Goal: Task Accomplishment & Management: Complete application form

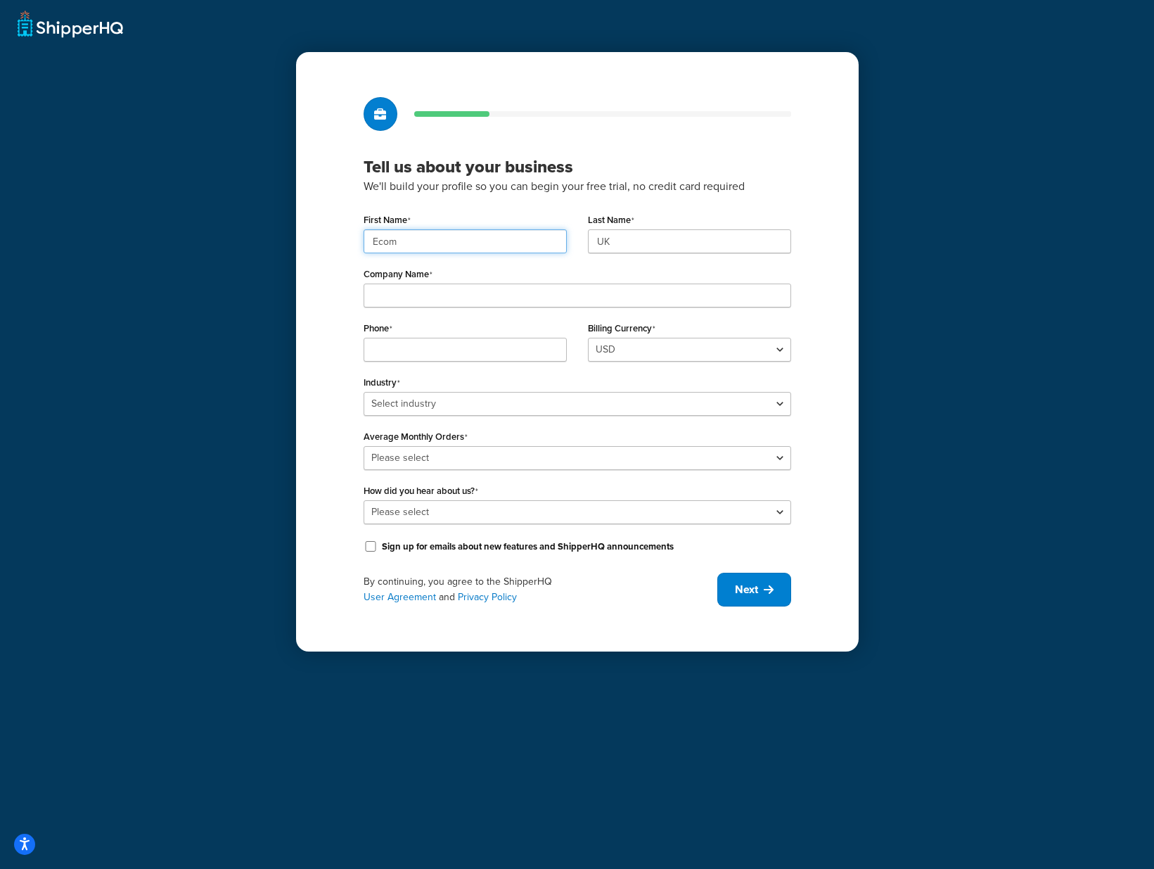
click at [438, 242] on input "Ecom" at bounding box center [465, 241] width 203 height 24
paste input "UMG"
type input "UMG"
click at [680, 243] on input "UK" at bounding box center [689, 241] width 203 height 24
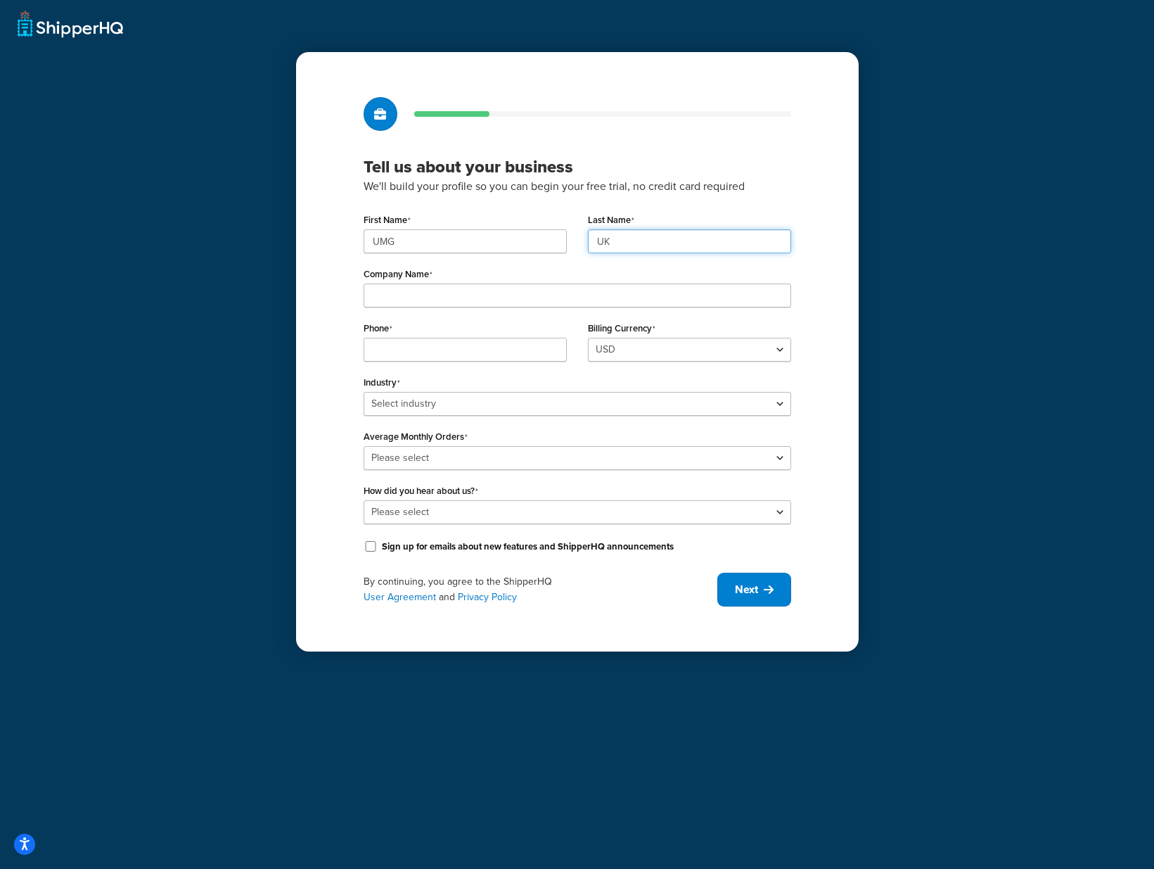
click at [680, 243] on input "UK" at bounding box center [689, 241] width 203 height 24
paste input "MG"
type input "UMG"
click at [467, 291] on input "Company Name" at bounding box center [578, 295] width 428 height 24
paste input "Universal Music Group"
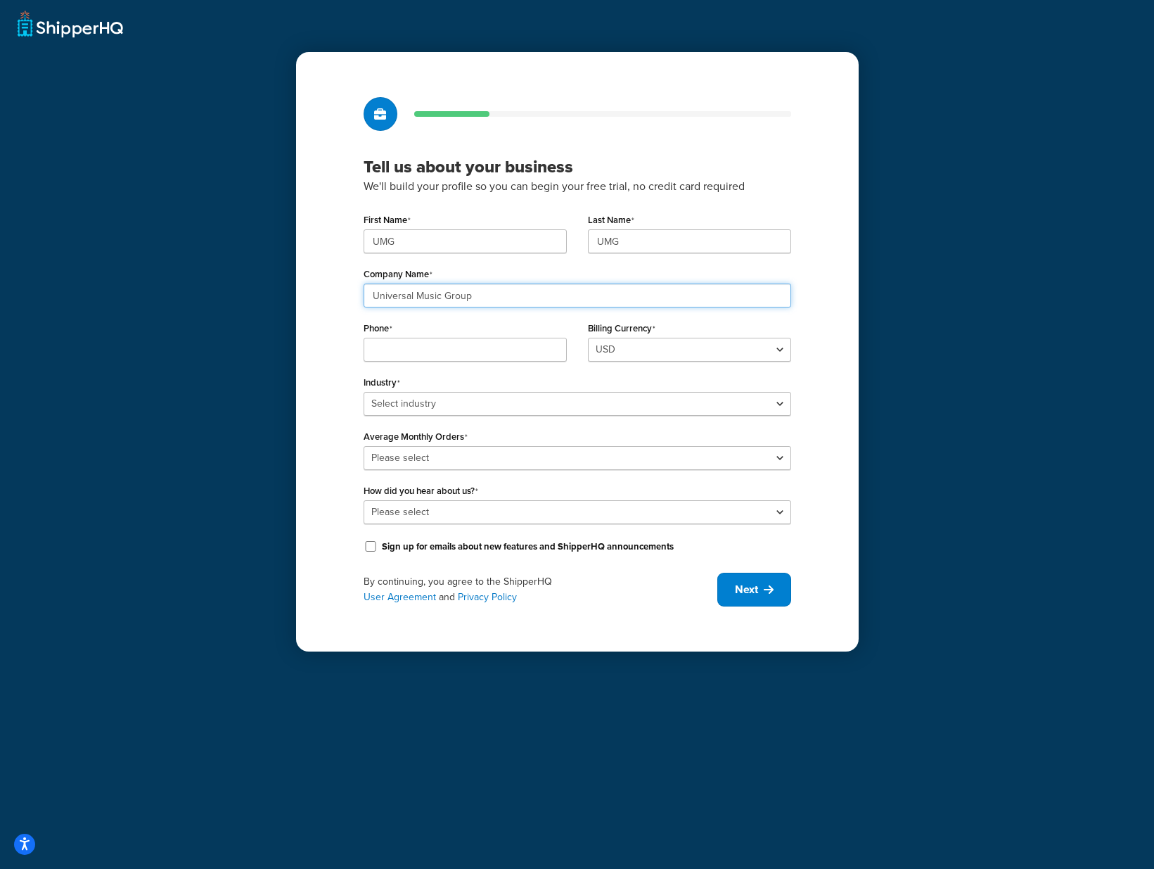
type input "Universal Music Group"
click at [498, 349] on input "Phone" at bounding box center [465, 350] width 203 height 24
paste input "08449137510"
type input "08449137510"
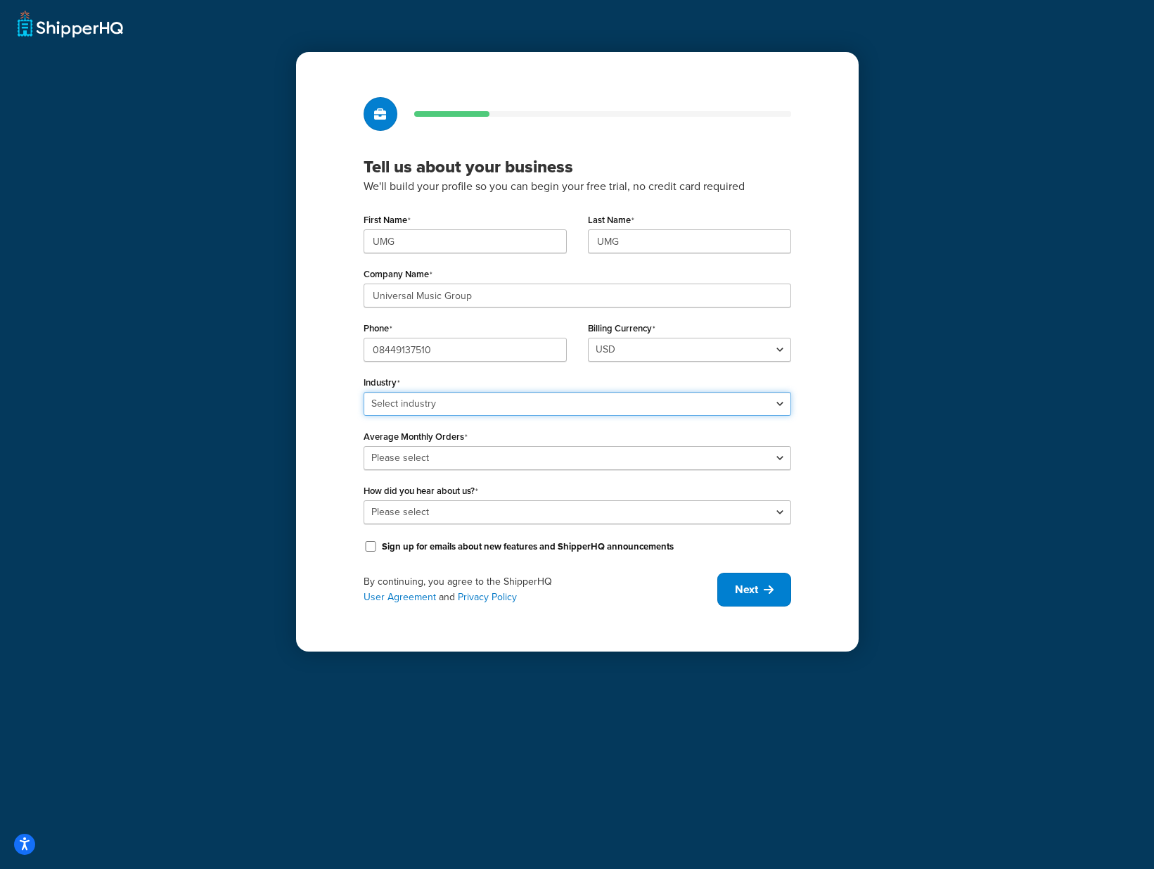
click at [601, 398] on select "Select industry Automotive Adult Agriculture Alcohol, Tobacco & CBD Arts & Craf…" at bounding box center [578, 404] width 428 height 24
select select "7"
click at [364, 392] on select "Select industry Automotive Adult Agriculture Alcohol, Tobacco & CBD Arts & Craf…" at bounding box center [578, 404] width 428 height 24
click at [535, 456] on select "Please select 0-500 501-1,000 1,001-10,000 10,001-20,000 Over 20,000" at bounding box center [578, 458] width 428 height 24
select select "5"
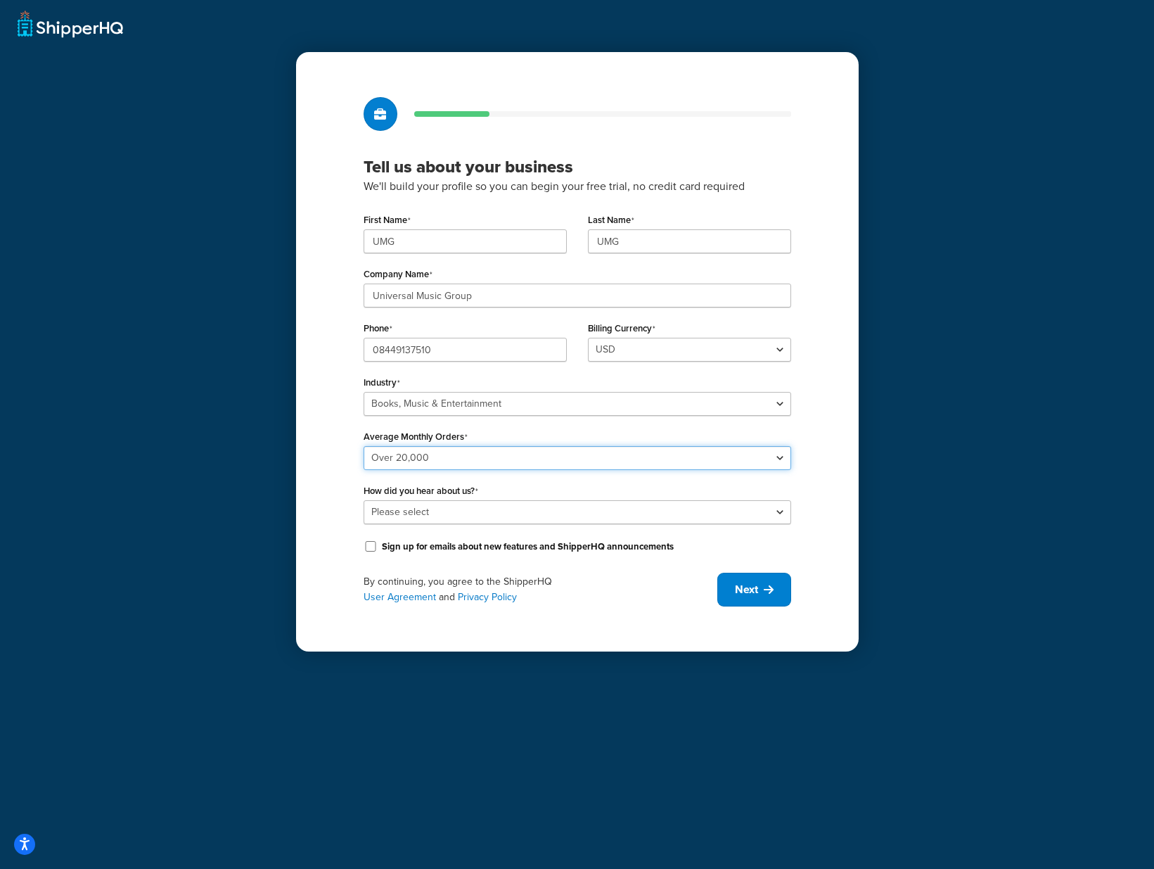
click at [364, 446] on select "Please select 0-500 501-1,000 1,001-10,000 10,001-20,000 Over 20,000" at bounding box center [578, 458] width 428 height 24
click at [520, 510] on select "Please select Online Search App Store or Marketplace Listing Referred by Agency…" at bounding box center [578, 512] width 428 height 24
select select "10"
click at [364, 500] on select "Please select Online Search App Store or Marketplace Listing Referred by Agency…" at bounding box center [578, 512] width 428 height 24
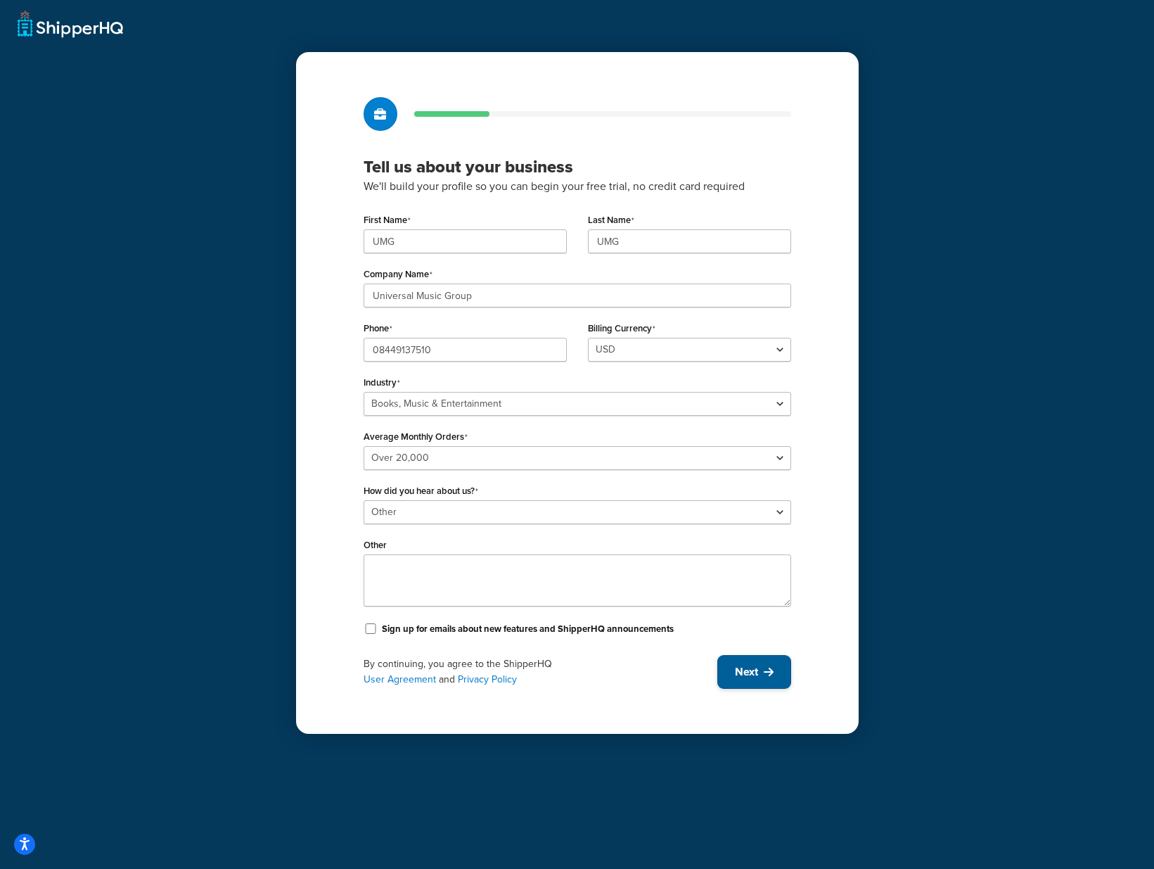
click at [770, 672] on icon at bounding box center [769, 671] width 10 height 11
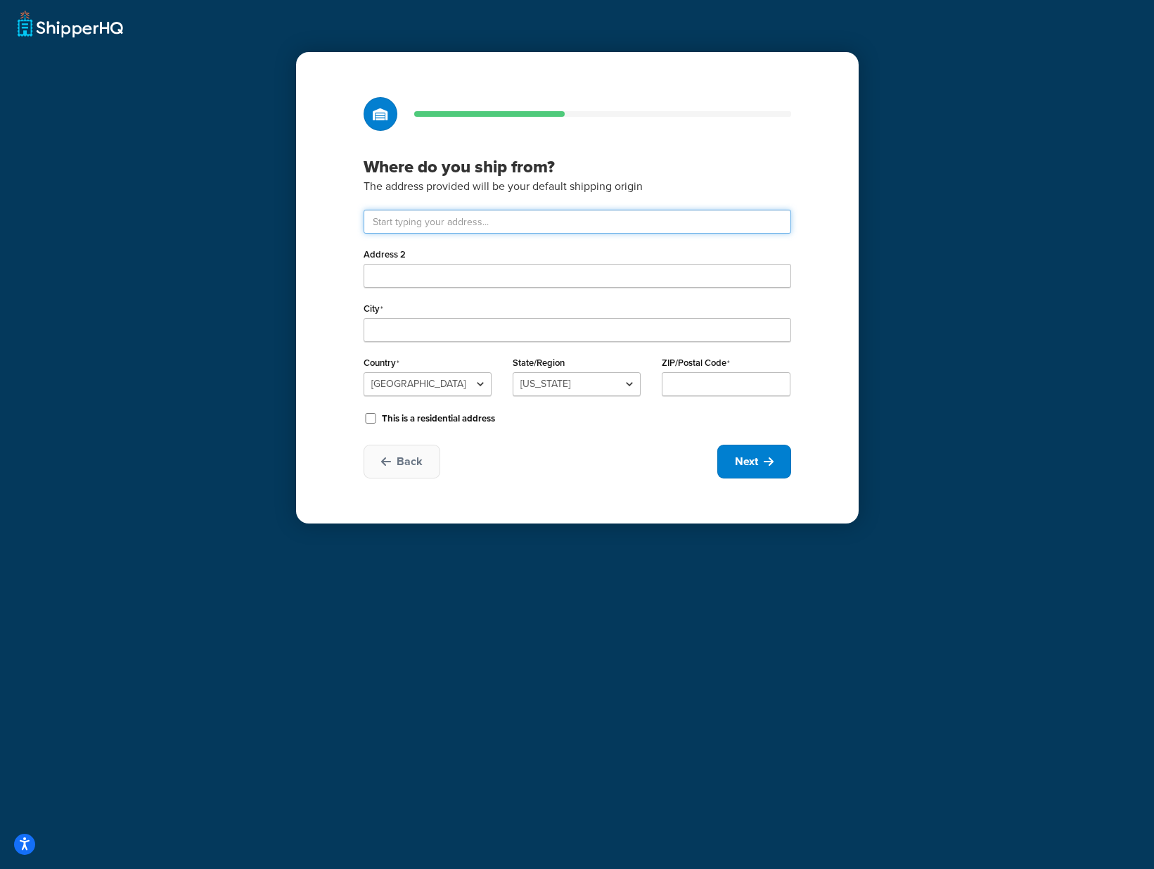
click at [452, 219] on input "text" at bounding box center [578, 222] width 428 height 24
type input "Drayton Field Industrial Estate"
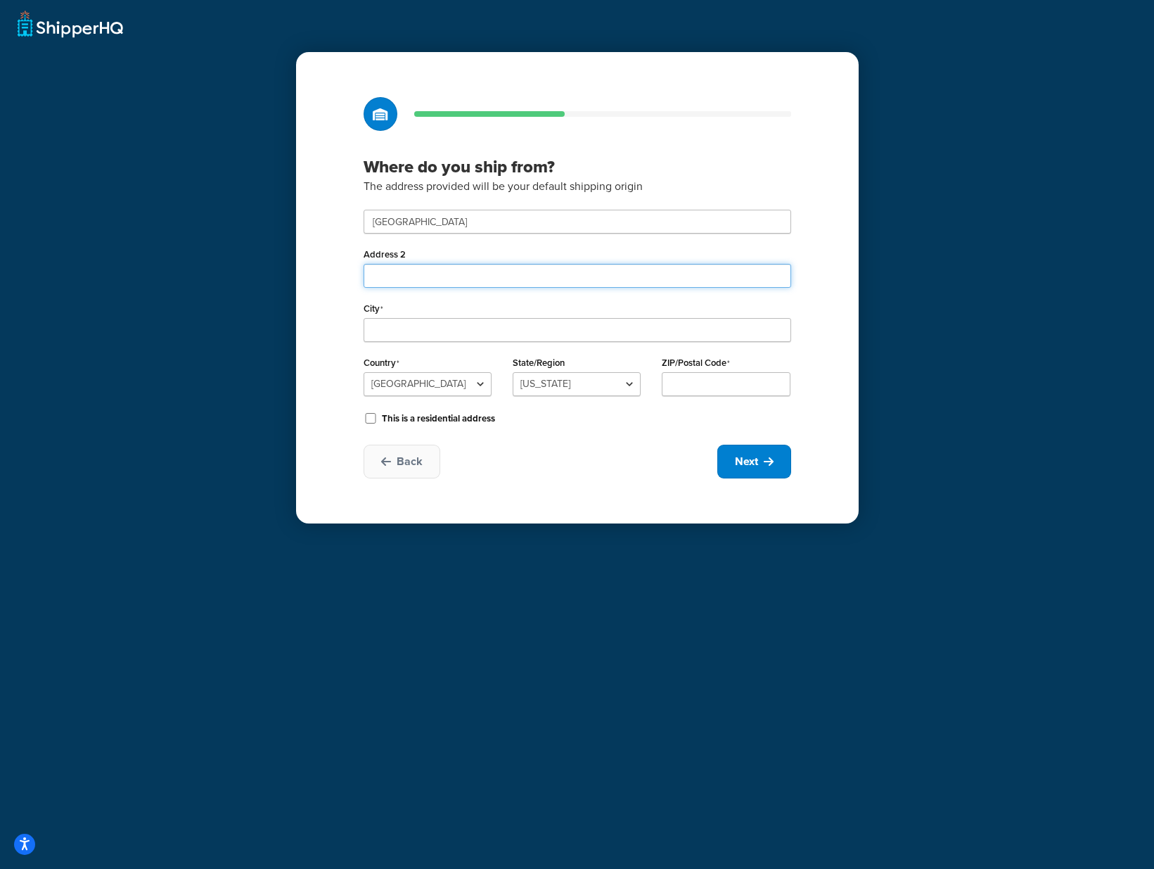
type input "Nasmyth Road"
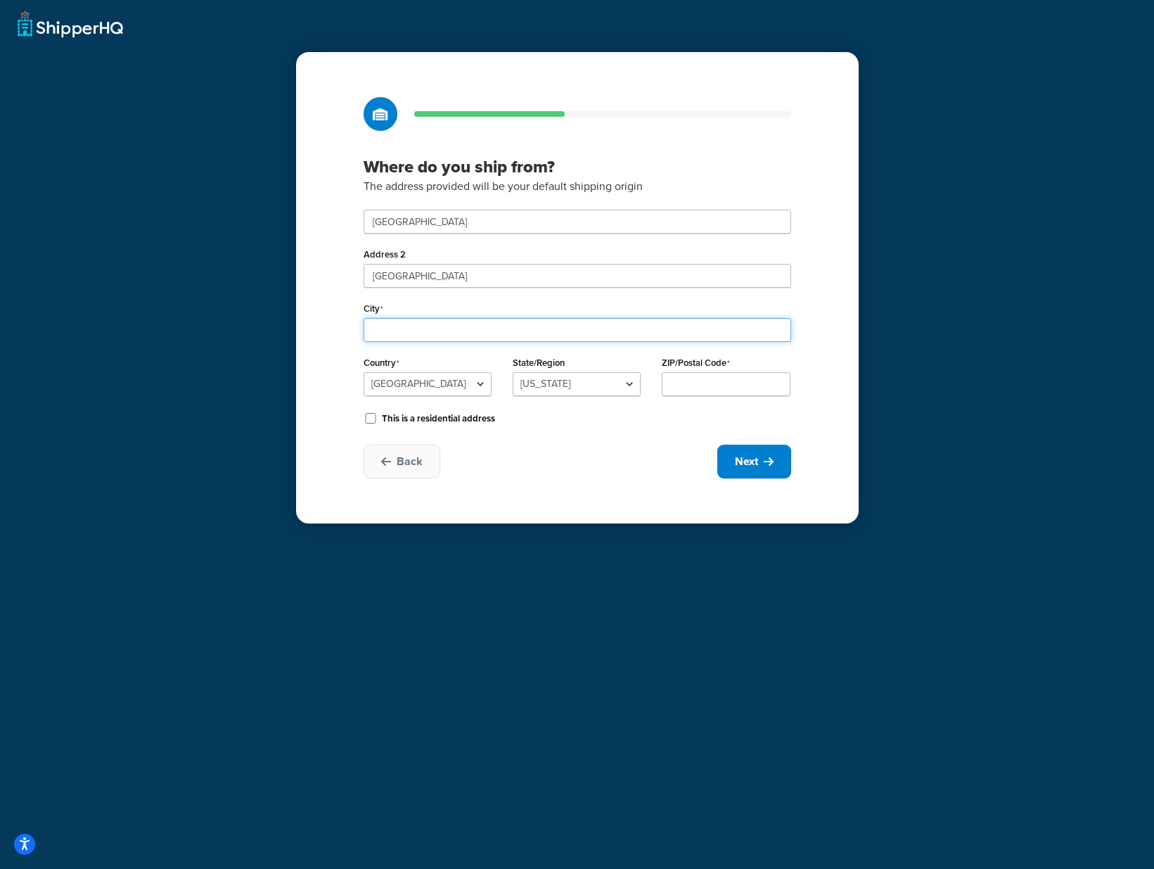
type input "Daventry"
select select "1226"
type input "NN11 8NF"
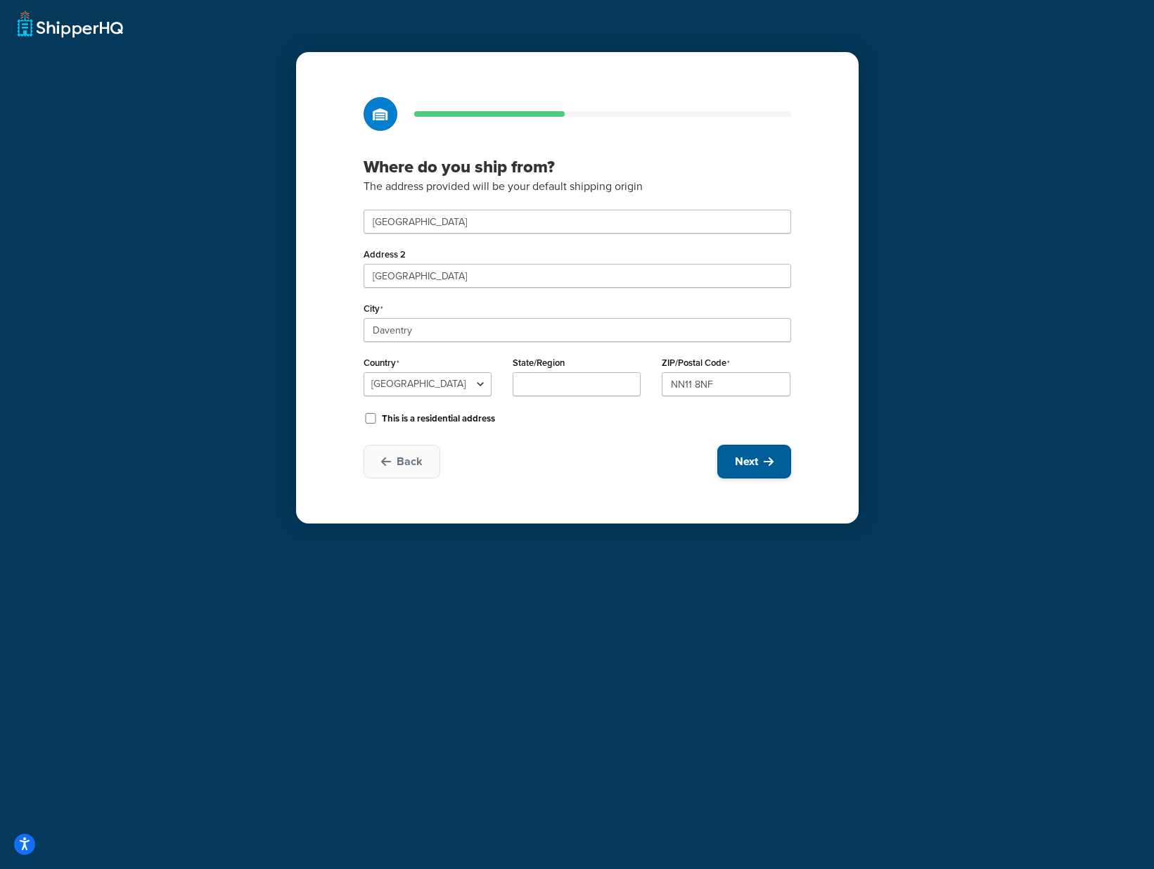
click at [769, 466] on icon at bounding box center [769, 461] width 10 height 11
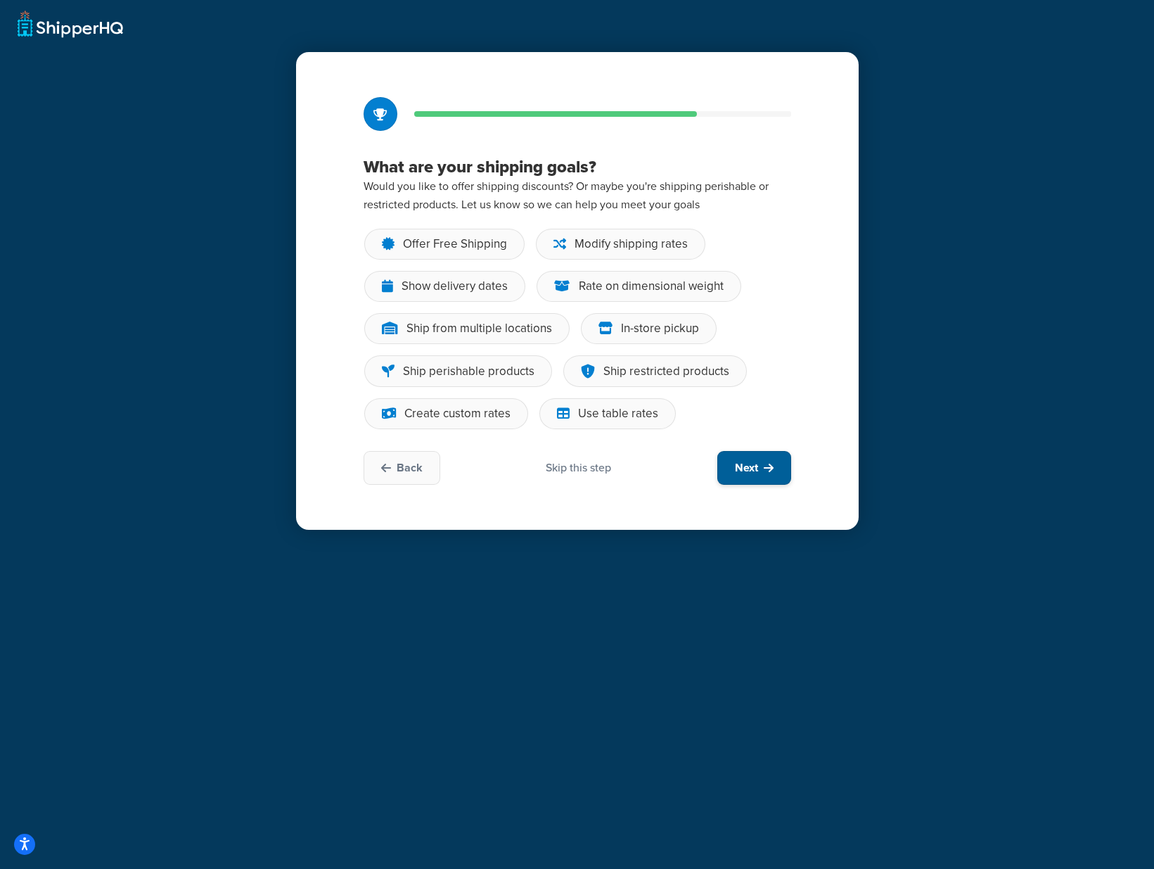
click at [766, 473] on icon at bounding box center [769, 467] width 10 height 11
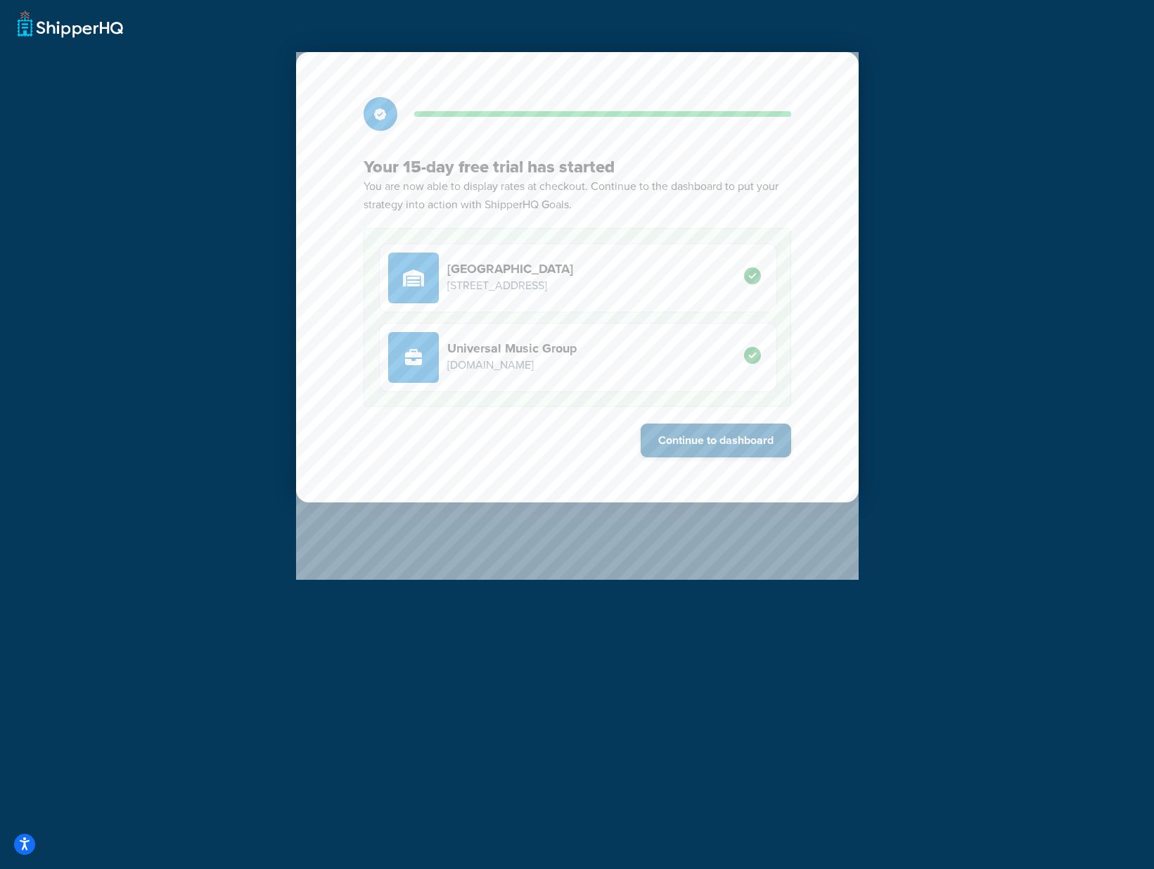
click at [761, 454] on button "Continue to dashboard" at bounding box center [716, 440] width 151 height 34
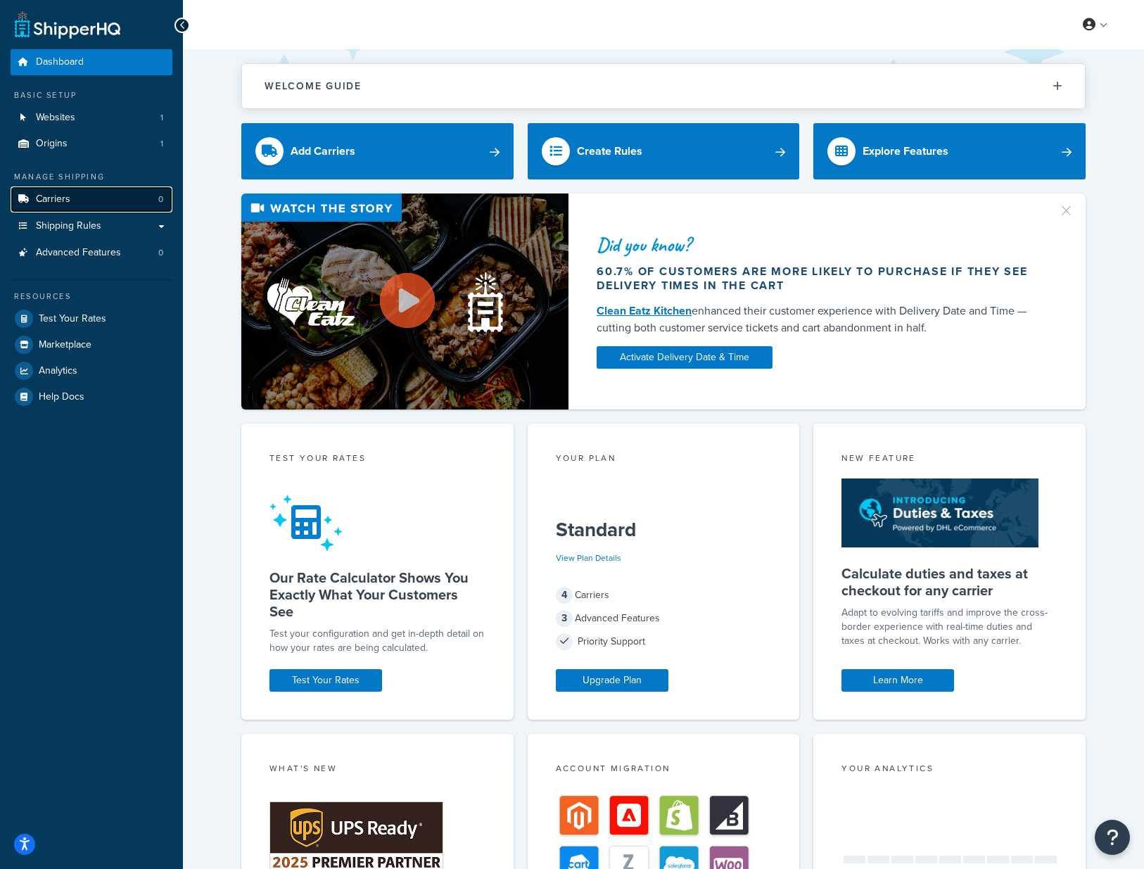
click at [63, 189] on link "Carriers 0" at bounding box center [92, 199] width 162 height 26
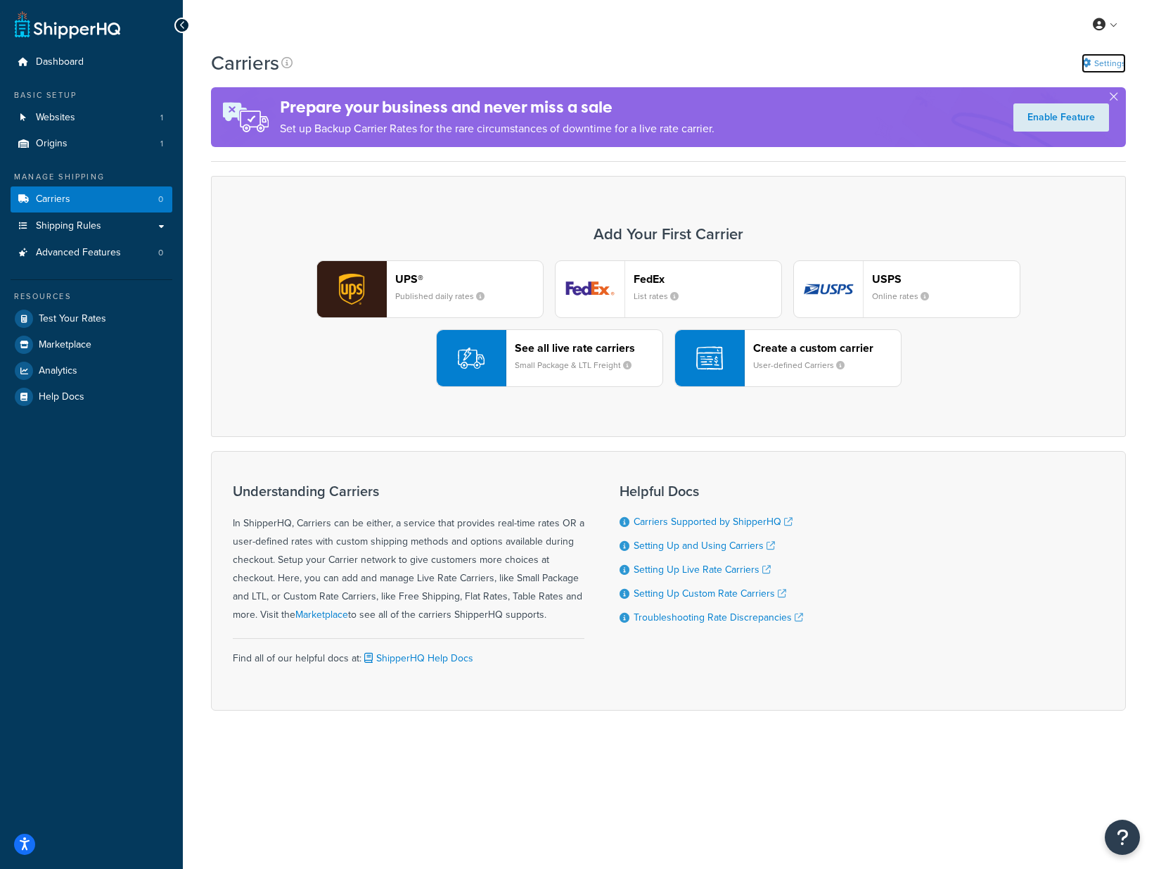
click at [1110, 65] on link "Settings" at bounding box center [1104, 63] width 44 height 20
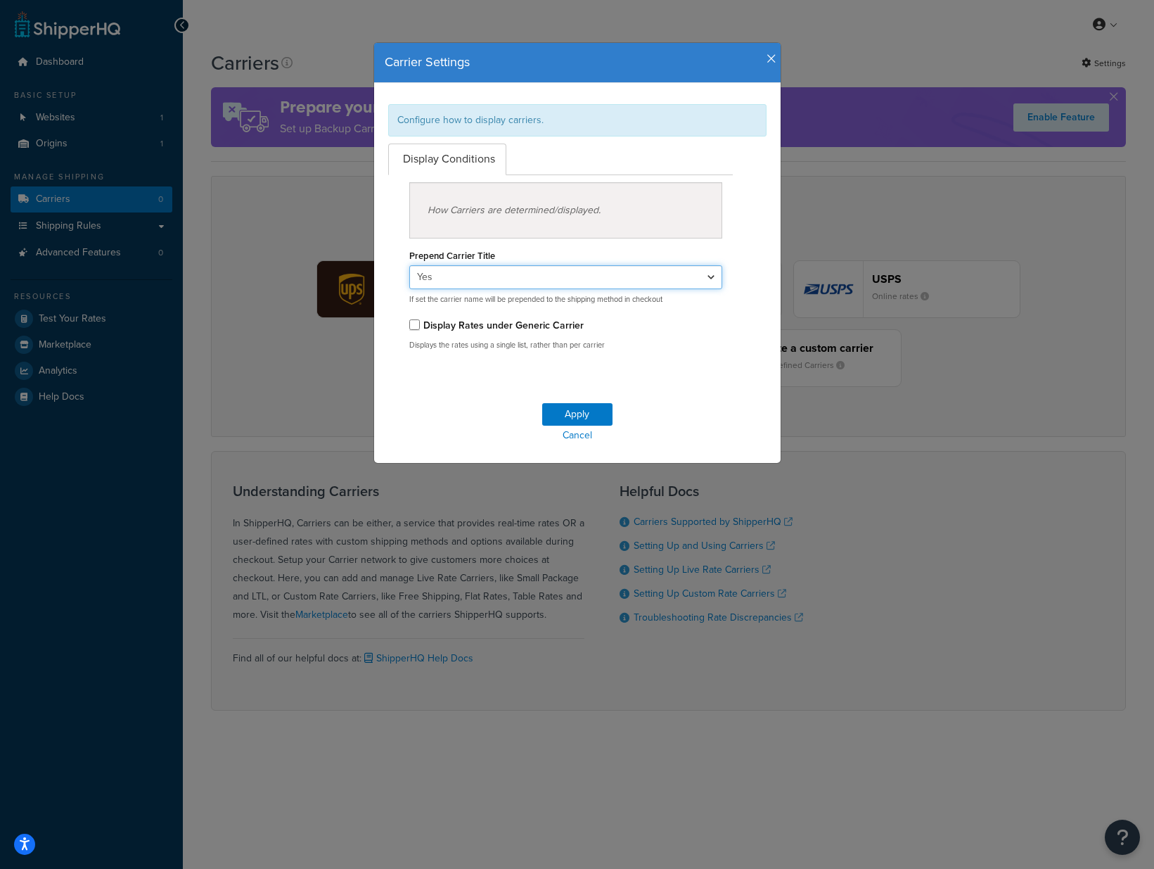
click at [705, 279] on select "Yes No" at bounding box center [566, 277] width 314 height 24
select select "false"
click at [409, 265] on select "Yes No" at bounding box center [566, 277] width 314 height 24
click at [565, 411] on button "Apply" at bounding box center [577, 414] width 70 height 23
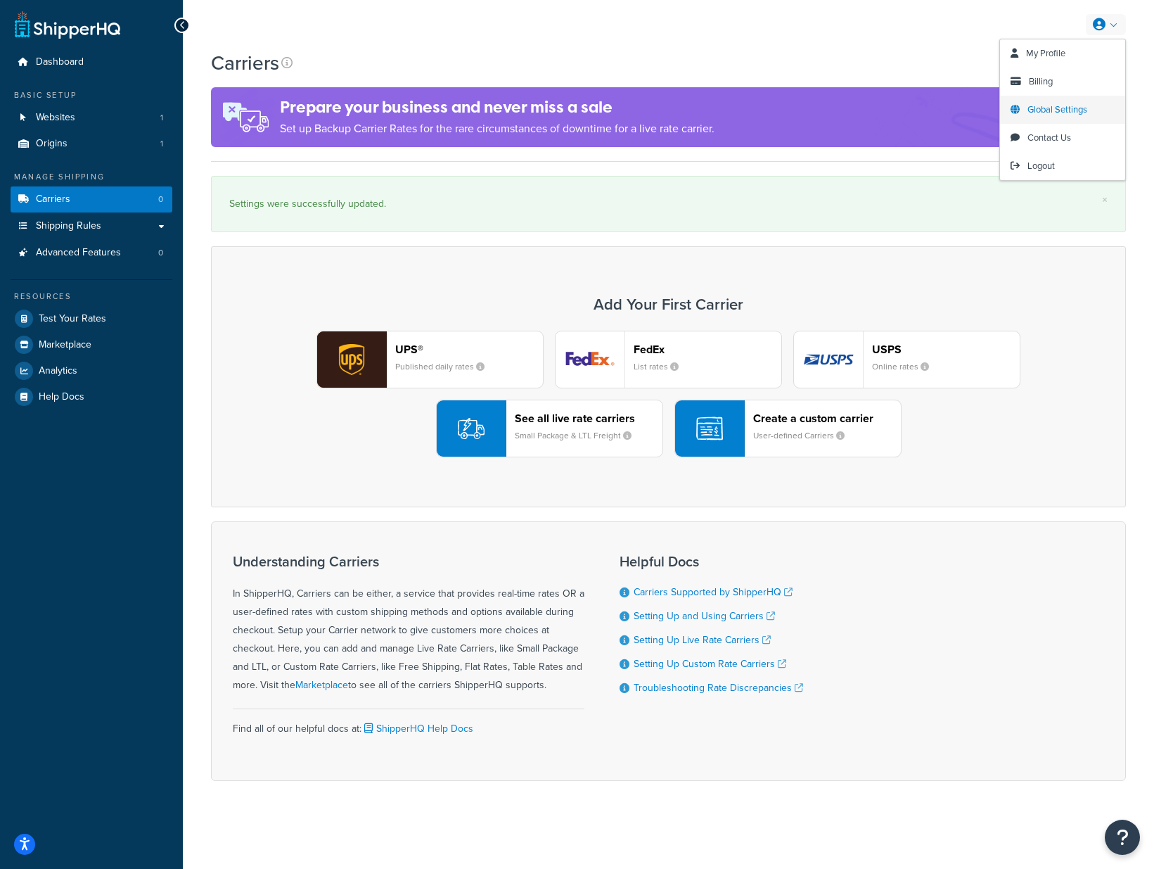
click at [1080, 105] on span "Global Settings" at bounding box center [1058, 109] width 60 height 13
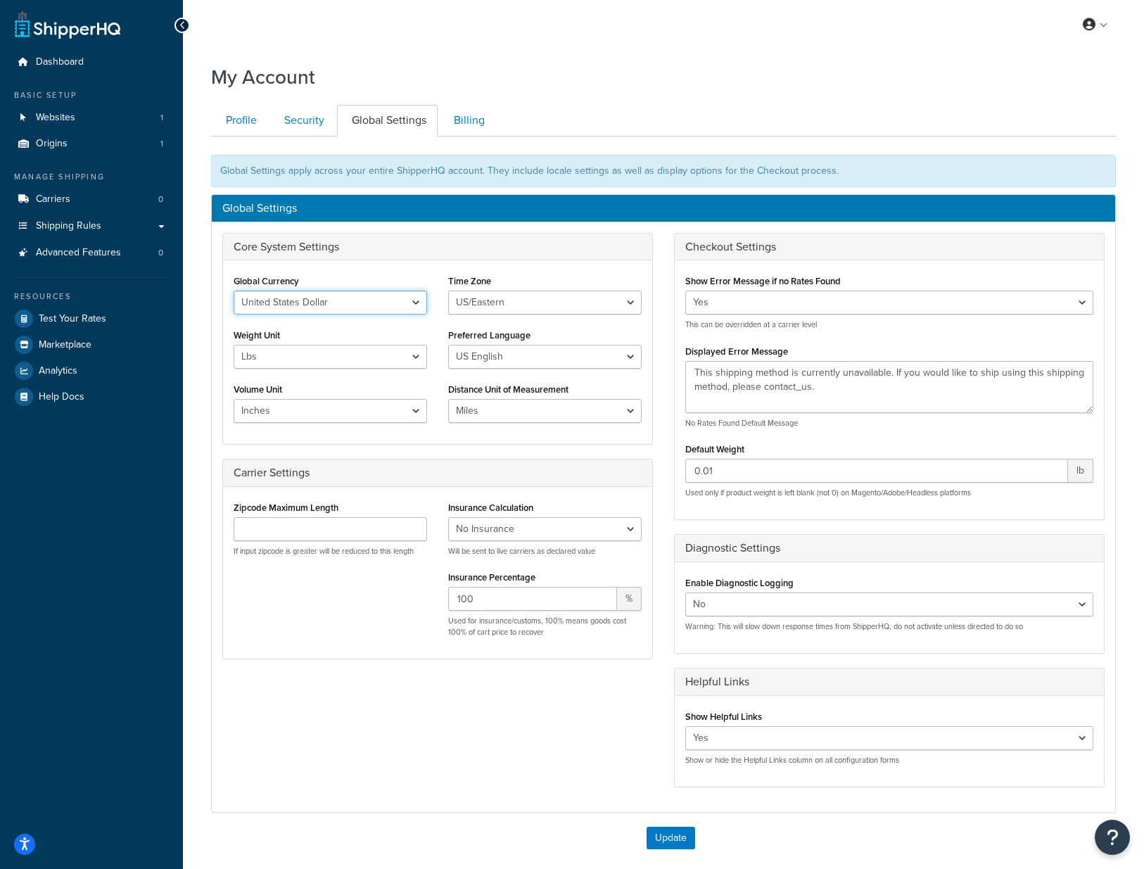
click at [416, 305] on select "United States Dollar Euro British Pound Australian Dollar Canadian Dollar Japan…" at bounding box center [329, 302] width 193 height 24
select select "GBP"
click at [233, 290] on select "United States Dollar Euro British Pound Australian Dollar Canadian Dollar Japan…" at bounding box center [329, 302] width 193 height 24
click at [511, 300] on select "US/Hawaii US/Alaska US/Pacific US/Central US/Mountain US/Eastern US/Arizona Afr…" at bounding box center [544, 302] width 193 height 24
select select "Europe/[GEOGRAPHIC_DATA]"
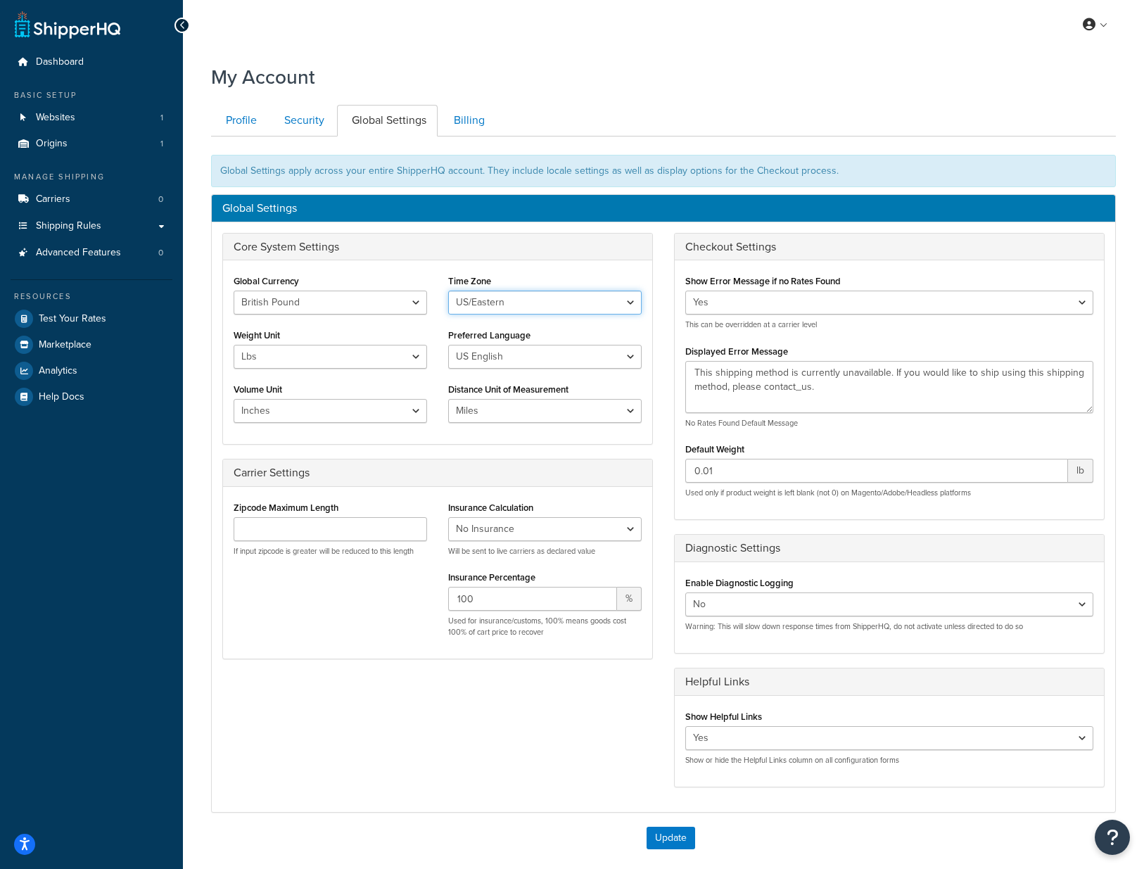
click at [448, 290] on select "US/Hawaii US/Alaska US/Pacific US/Central US/Mountain US/Eastern US/Arizona Afr…" at bounding box center [544, 302] width 193 height 24
click at [397, 361] on select "Lbs Kgs" at bounding box center [329, 357] width 193 height 24
select select "kg"
click at [233, 345] on select "Lbs Kgs" at bounding box center [329, 357] width 193 height 24
click at [492, 361] on select "US English British English" at bounding box center [544, 357] width 193 height 24
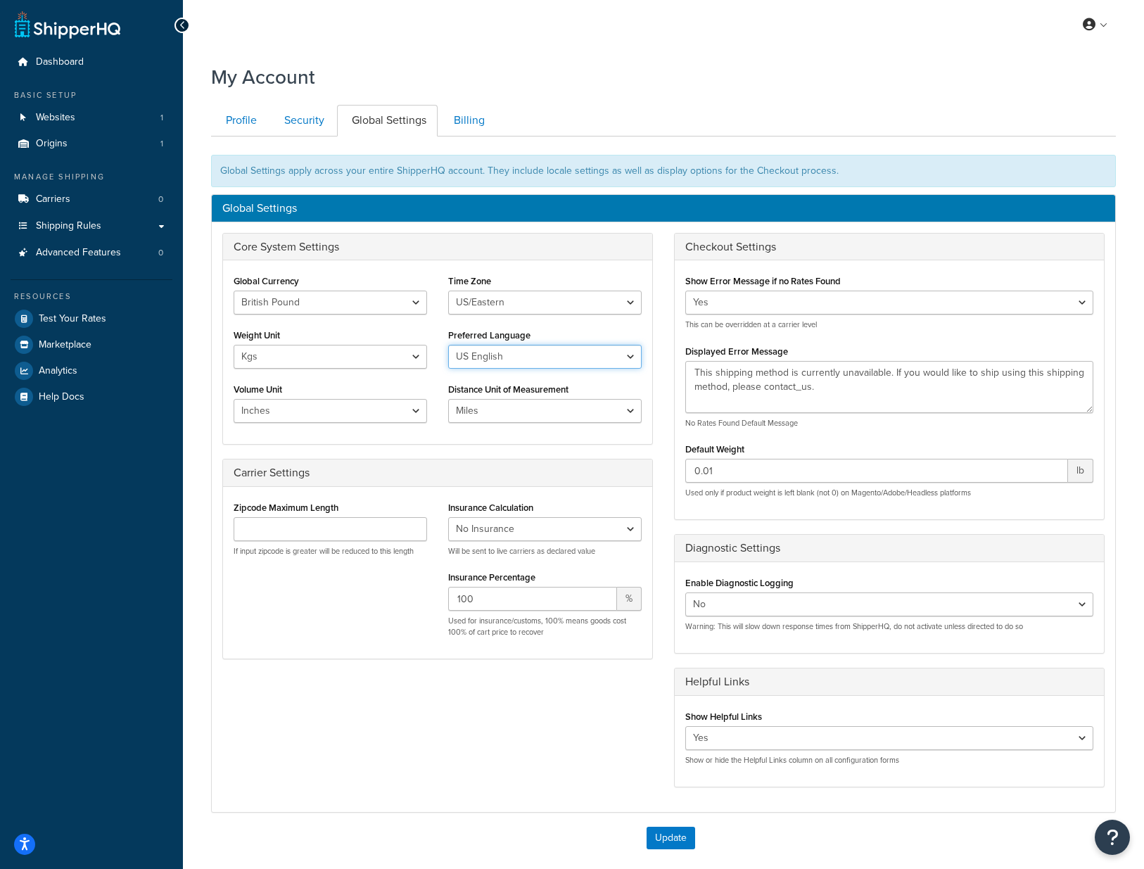
select select "en-[GEOGRAPHIC_DATA]"
click at [448, 345] on select "US English British English" at bounding box center [544, 357] width 193 height 24
click at [391, 409] on select "Inches Centimetres Feet Yards Metres" at bounding box center [329, 411] width 193 height 24
select select "cm"
click at [233, 399] on select "Inches Centimetres Feet Yards Metres" at bounding box center [329, 411] width 193 height 24
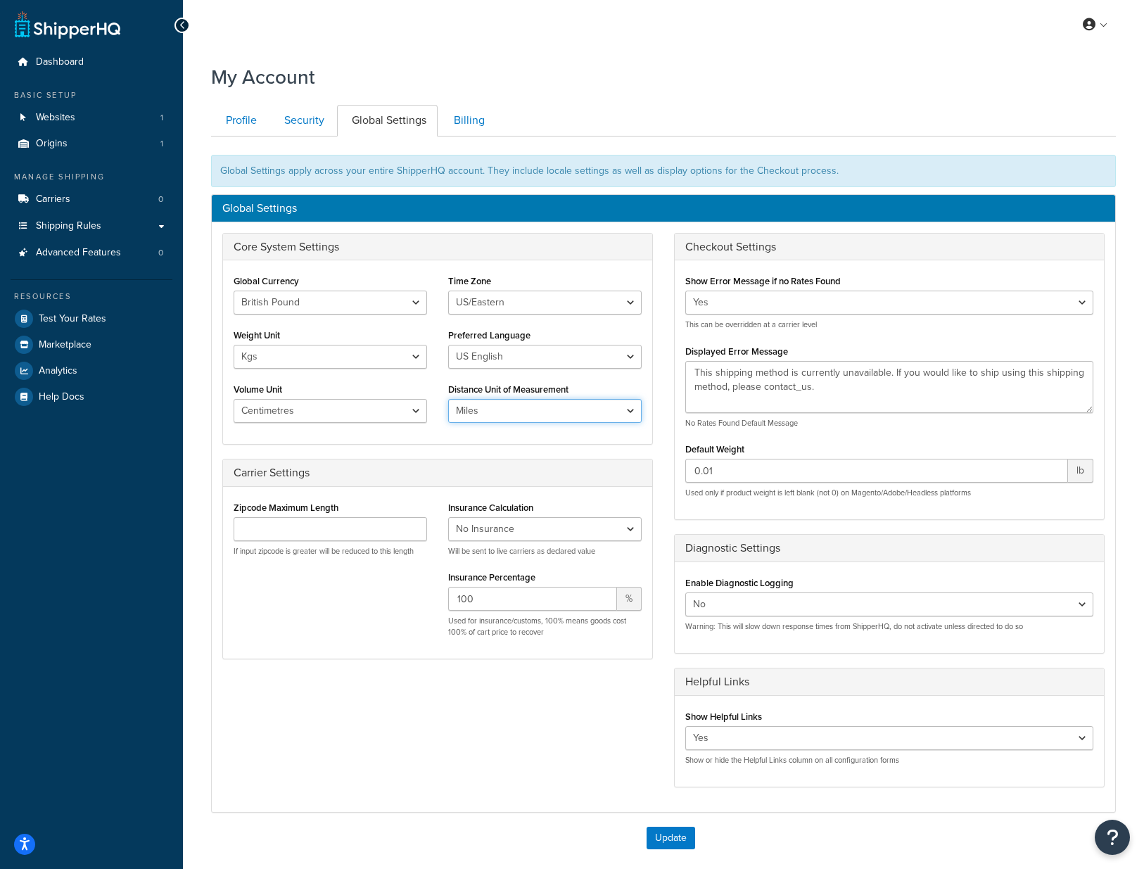
click at [516, 407] on select "Miles Kilometers" at bounding box center [544, 411] width 193 height 24
click at [335, 696] on div "Core System Settings Global Currency United States Dollar Euro British Pound Au…" at bounding box center [663, 517] width 903 height 569
click at [682, 839] on button "Update" at bounding box center [670, 837] width 49 height 23
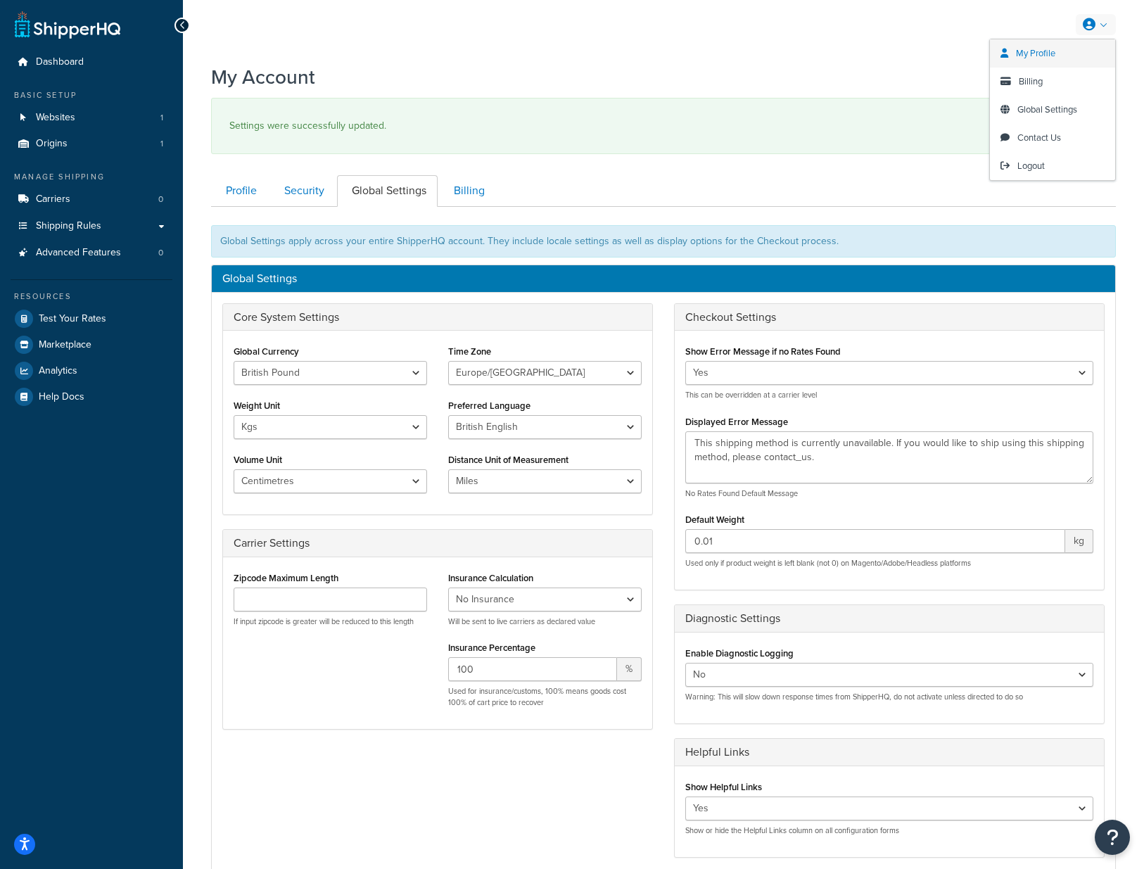
click at [1049, 54] on span "My Profile" at bounding box center [1035, 52] width 39 height 13
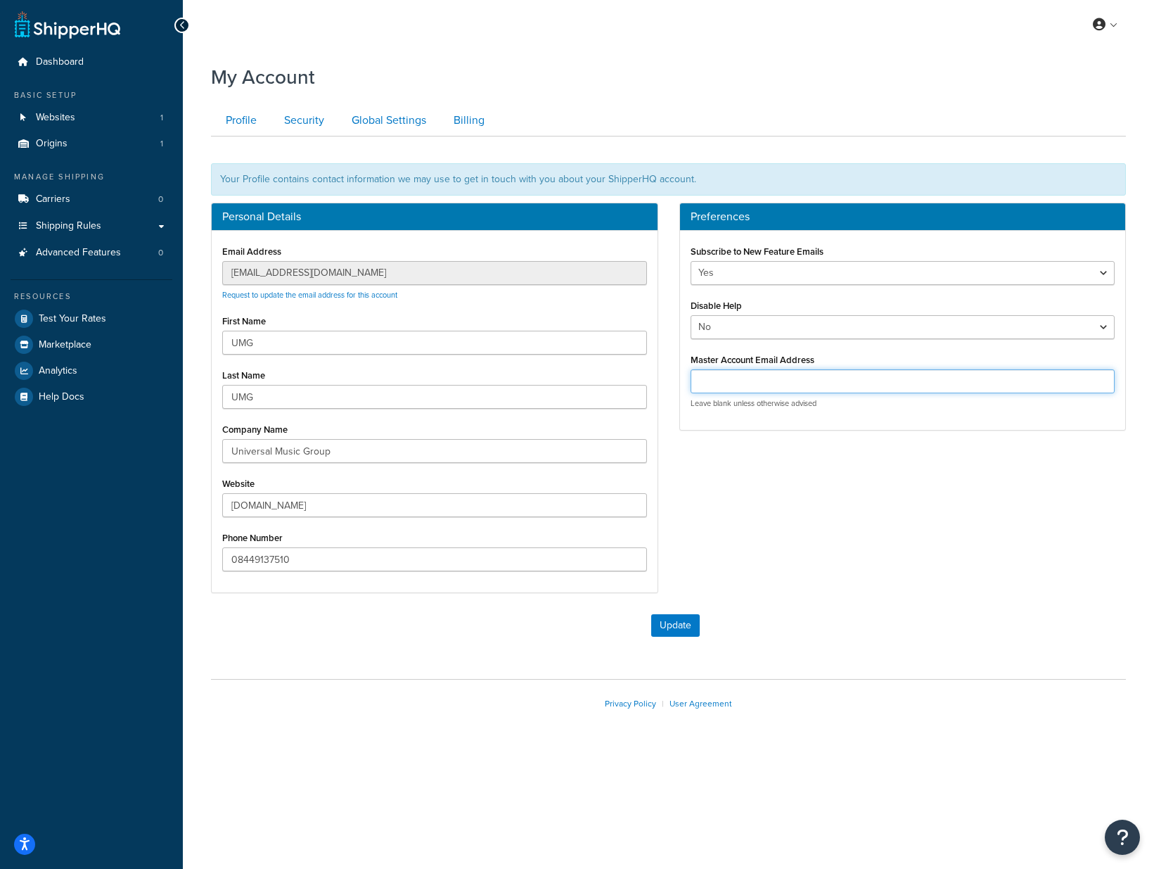
click at [797, 378] on input "Master Account Email Address" at bounding box center [903, 381] width 425 height 24
paste input "[EMAIL_ADDRESS][DOMAIN_NAME]"
type input "[EMAIL_ADDRESS][DOMAIN_NAME]"
click at [682, 625] on button "Update" at bounding box center [675, 625] width 49 height 23
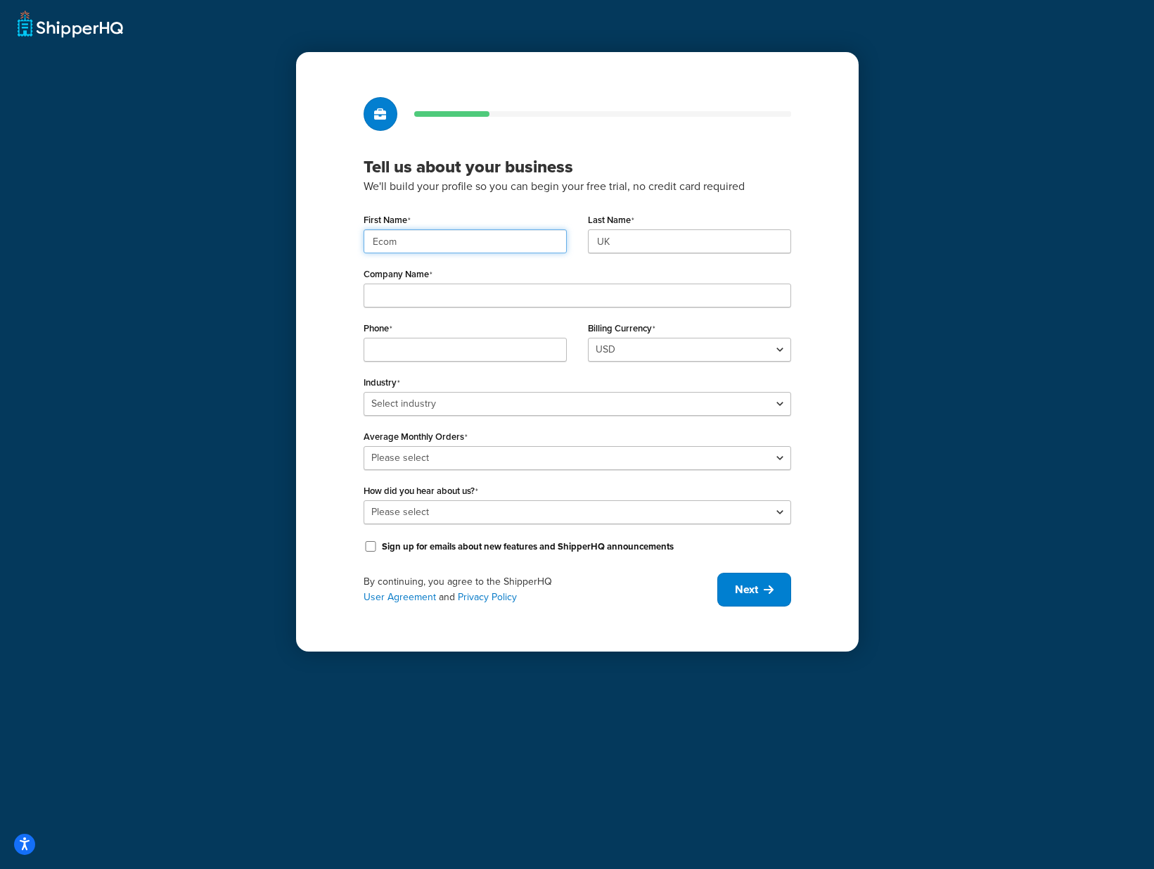
click at [415, 231] on input "Ecom" at bounding box center [465, 241] width 203 height 24
paste input "UMG"
type input "UMG"
click at [672, 245] on input "UK" at bounding box center [689, 241] width 203 height 24
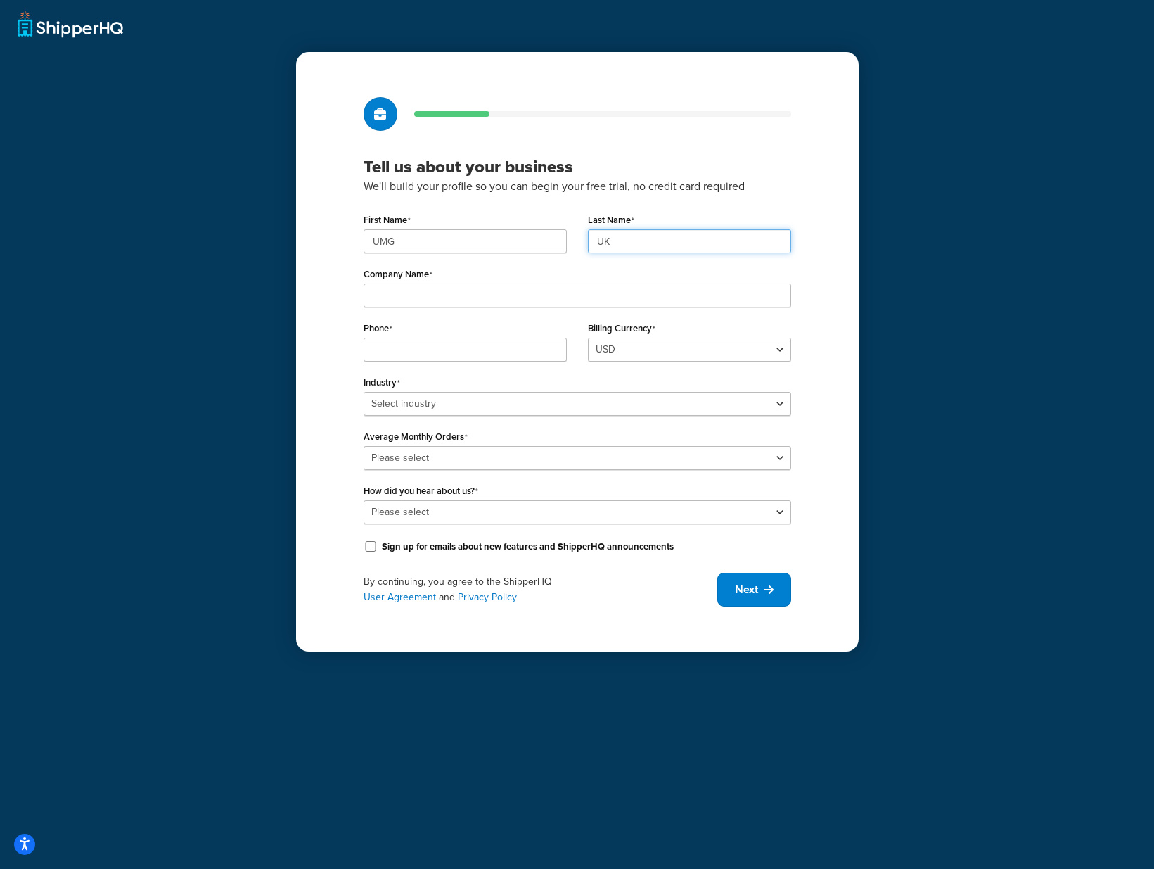
click at [672, 245] on input "UK" at bounding box center [689, 241] width 203 height 24
paste input "MG"
type input "UMG"
click at [422, 295] on input "Company Name" at bounding box center [578, 295] width 428 height 24
paste input "Universal Music Group"
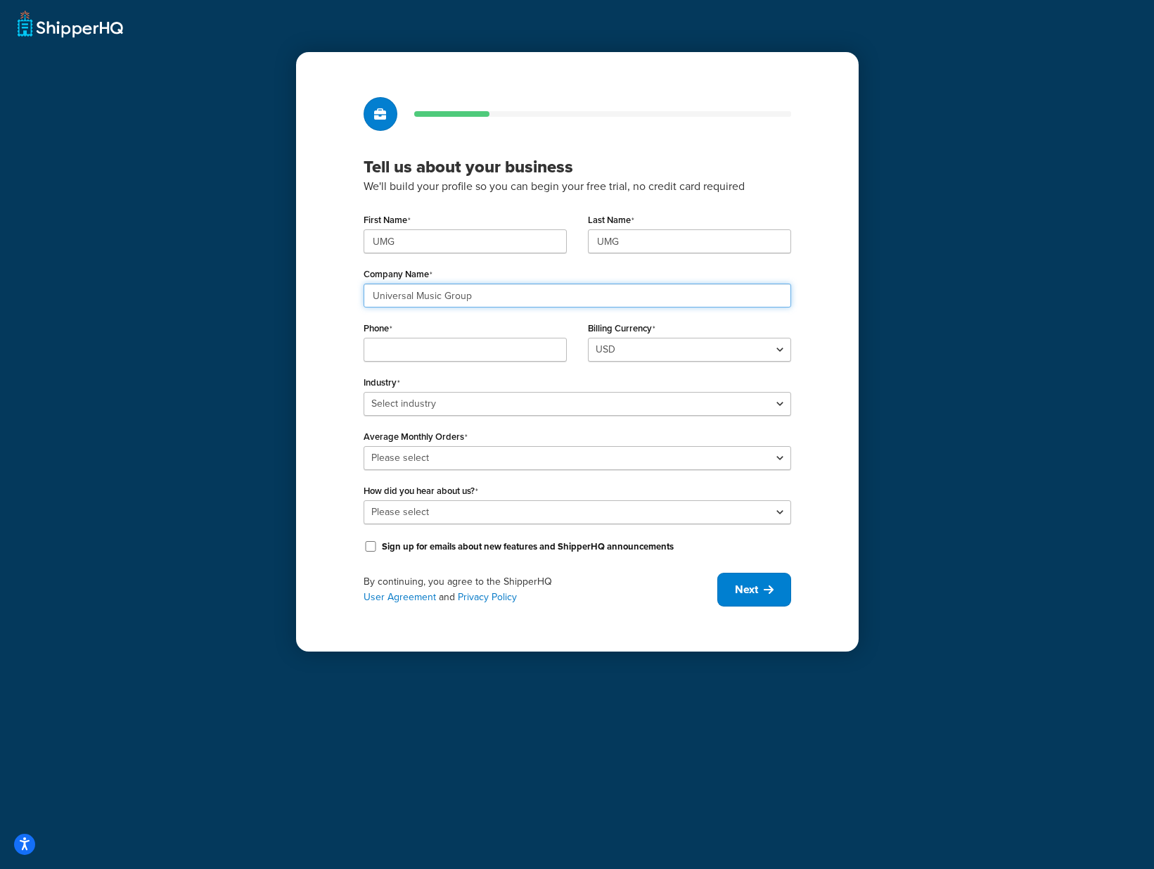
type input "Universal Music Group"
click at [437, 351] on input "Phone" at bounding box center [465, 350] width 203 height 24
paste input "08449137510"
type input "08449137510"
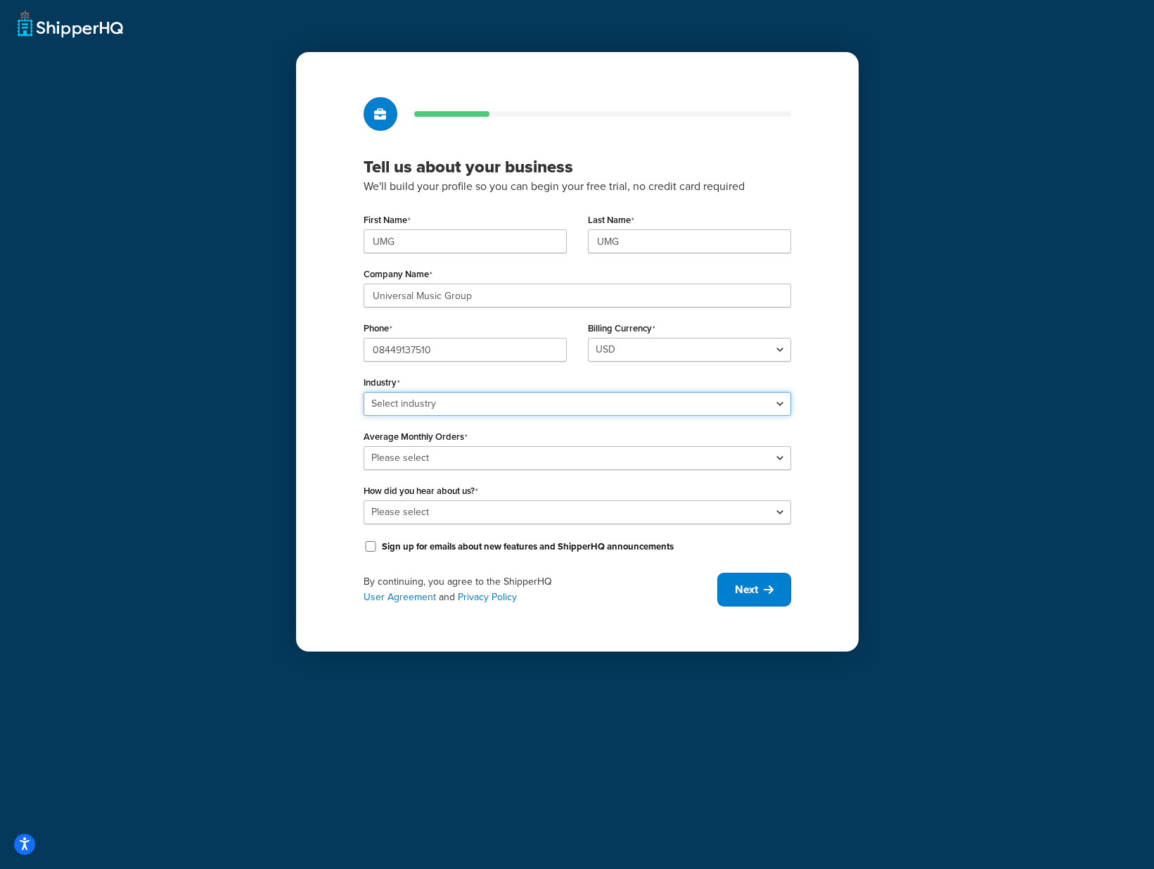
click at [773, 404] on select "Select industry Automotive Adult Agriculture Alcohol, Tobacco & CBD Arts & Craf…" at bounding box center [578, 404] width 428 height 24
select select "7"
click at [364, 392] on select "Select industry Automotive Adult Agriculture Alcohol, Tobacco & CBD Arts & Craf…" at bounding box center [578, 404] width 428 height 24
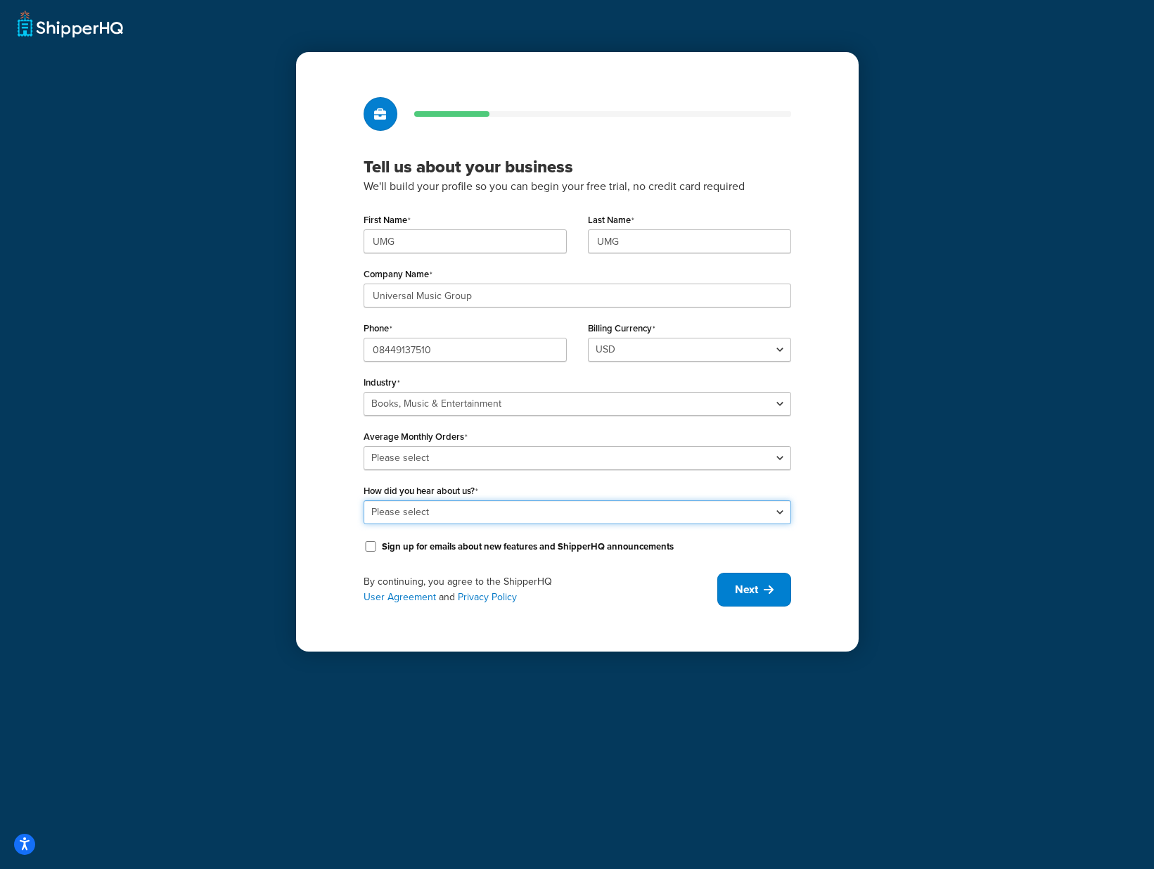
click at [610, 520] on select "Please select Online Search App Store or Marketplace Listing Referred by Agency…" at bounding box center [578, 512] width 428 height 24
select select "10"
click at [364, 500] on select "Please select Online Search App Store or Marketplace Listing Referred by Agency…" at bounding box center [578, 512] width 428 height 24
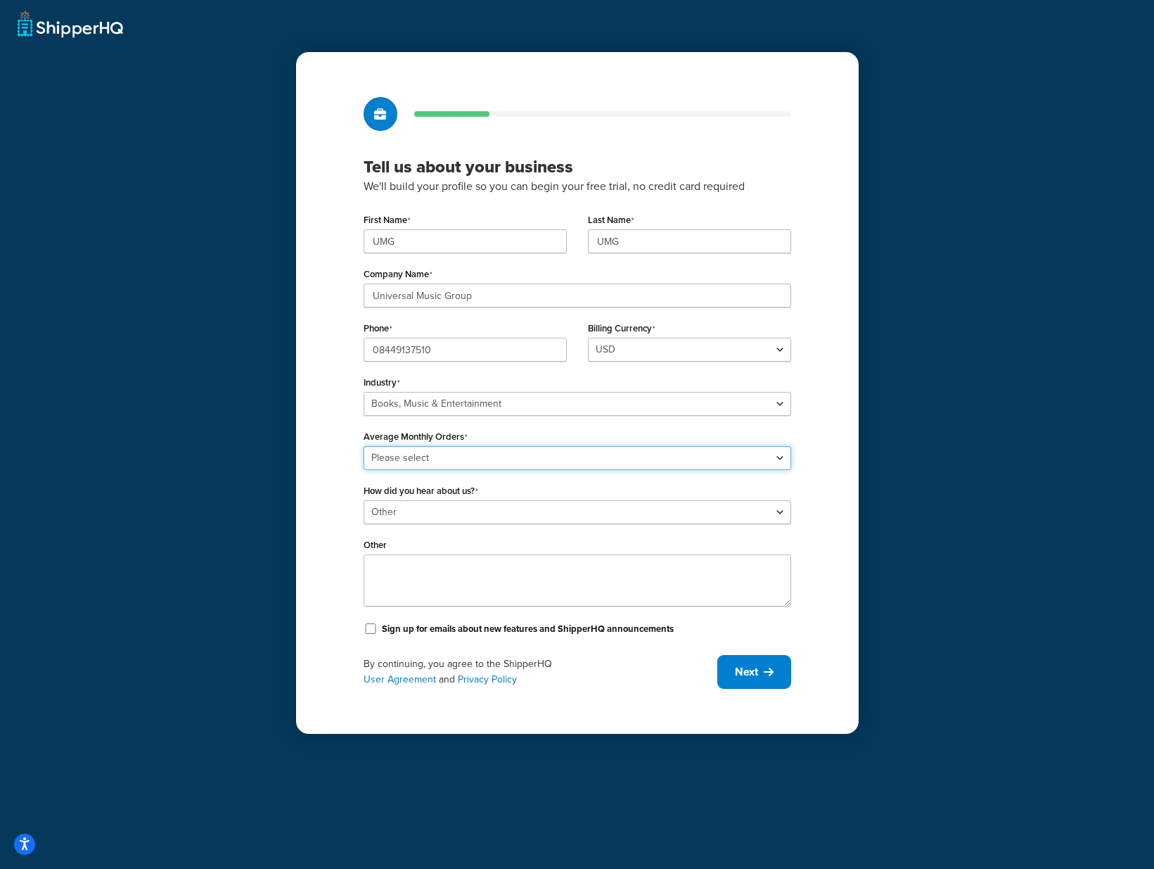
click at [757, 452] on select "Please select 0-500 501-1,000 1,001-10,000 10,001-20,000 Over 20,000" at bounding box center [578, 458] width 428 height 24
select select "5"
click at [364, 446] on select "Please select 0-500 501-1,000 1,001-10,000 10,001-20,000 Over 20,000" at bounding box center [578, 458] width 428 height 24
click at [775, 668] on button "Next" at bounding box center [754, 672] width 74 height 34
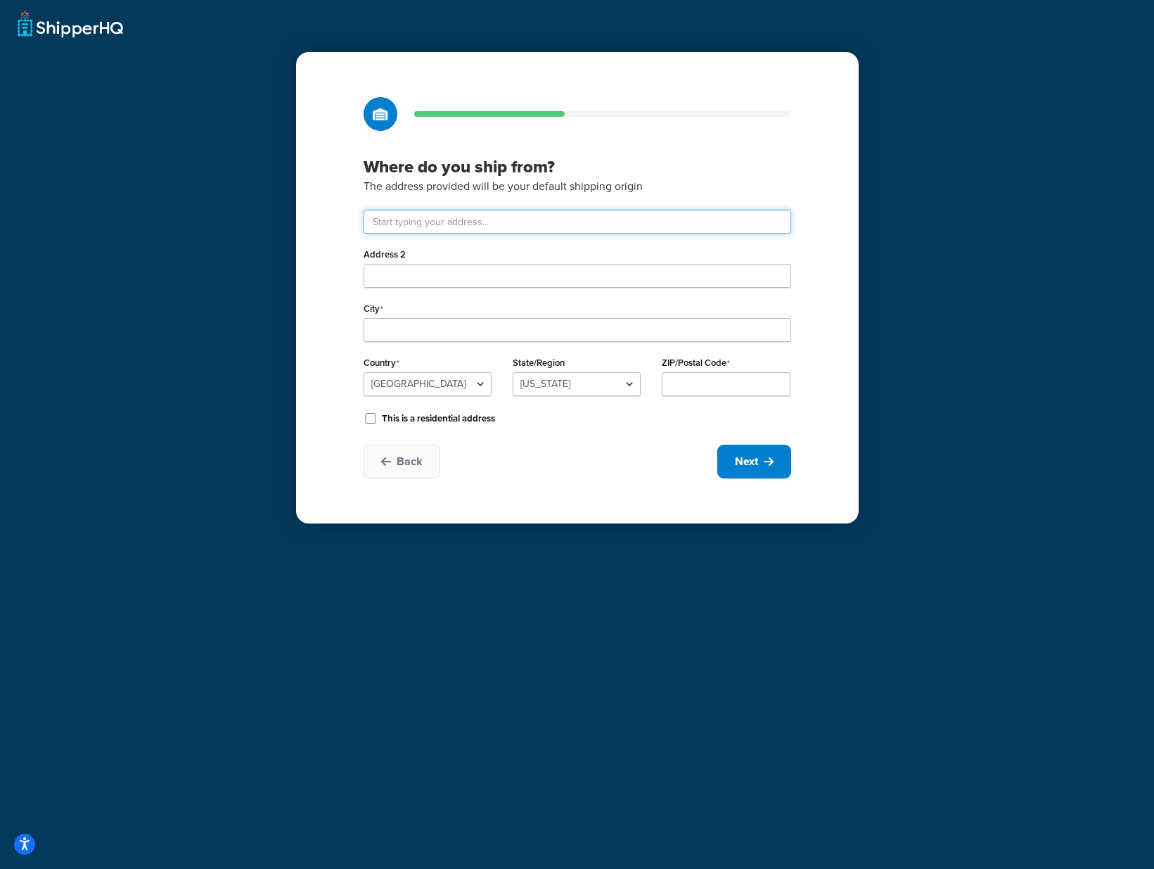
click at [494, 225] on input "text" at bounding box center [578, 222] width 428 height 24
type input "Drayton Field Industrial Estate"
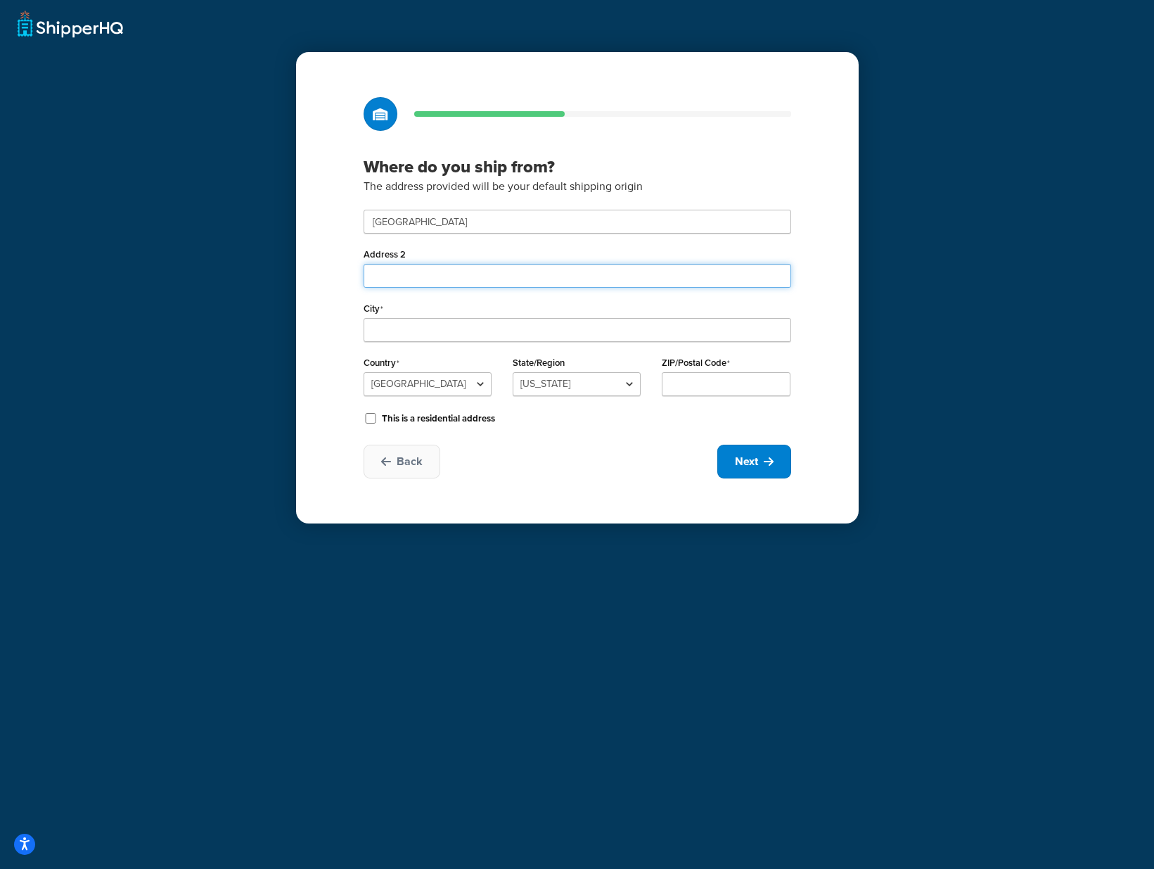
type input "Nasmyth Road"
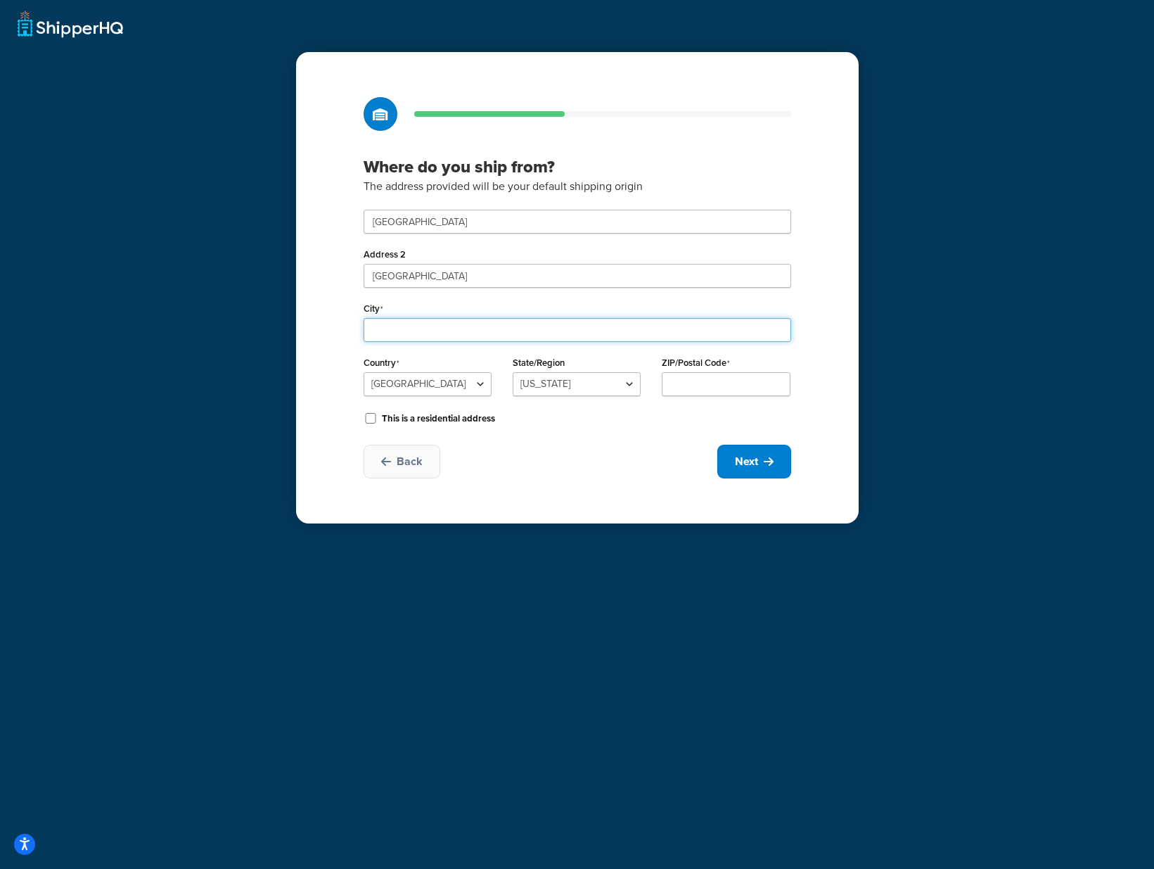
type input "Daventry"
select select "1226"
type input "NN11 8NF"
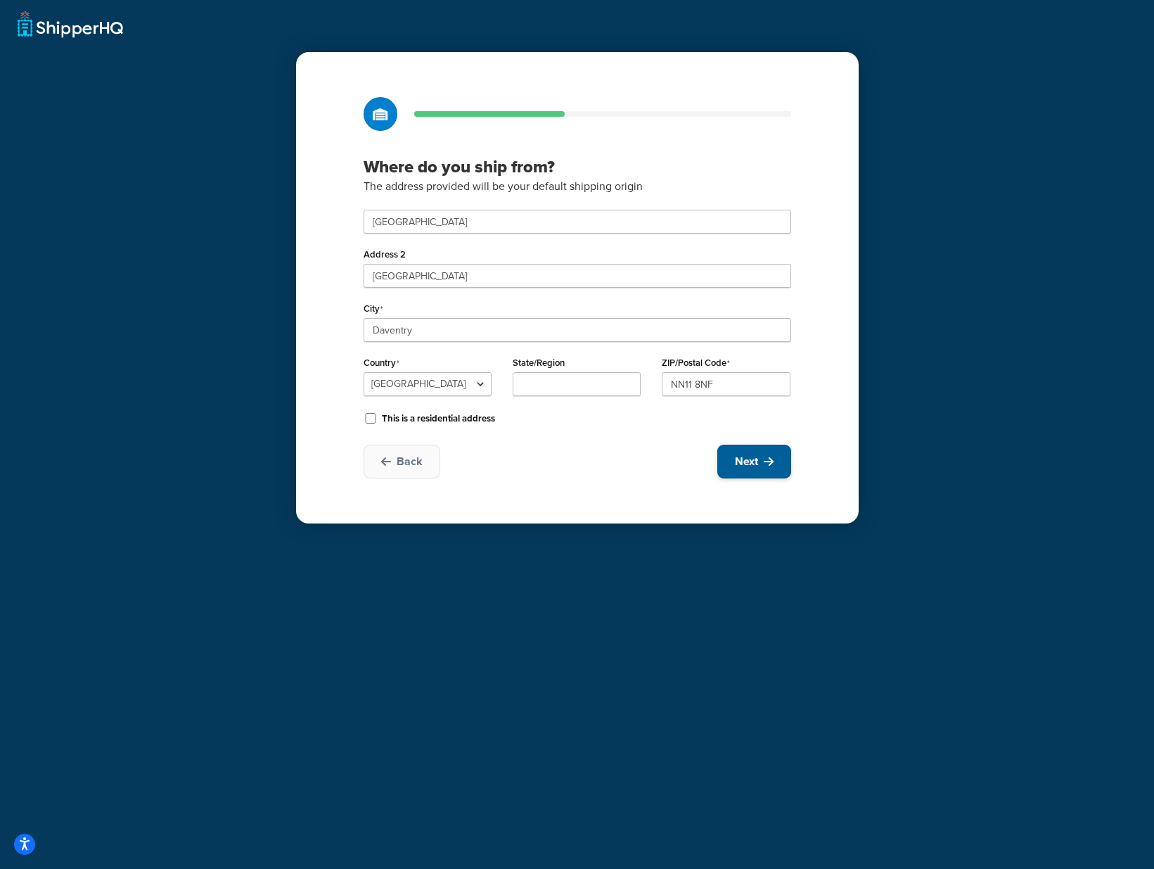
click at [741, 458] on span "Next" at bounding box center [746, 461] width 23 height 15
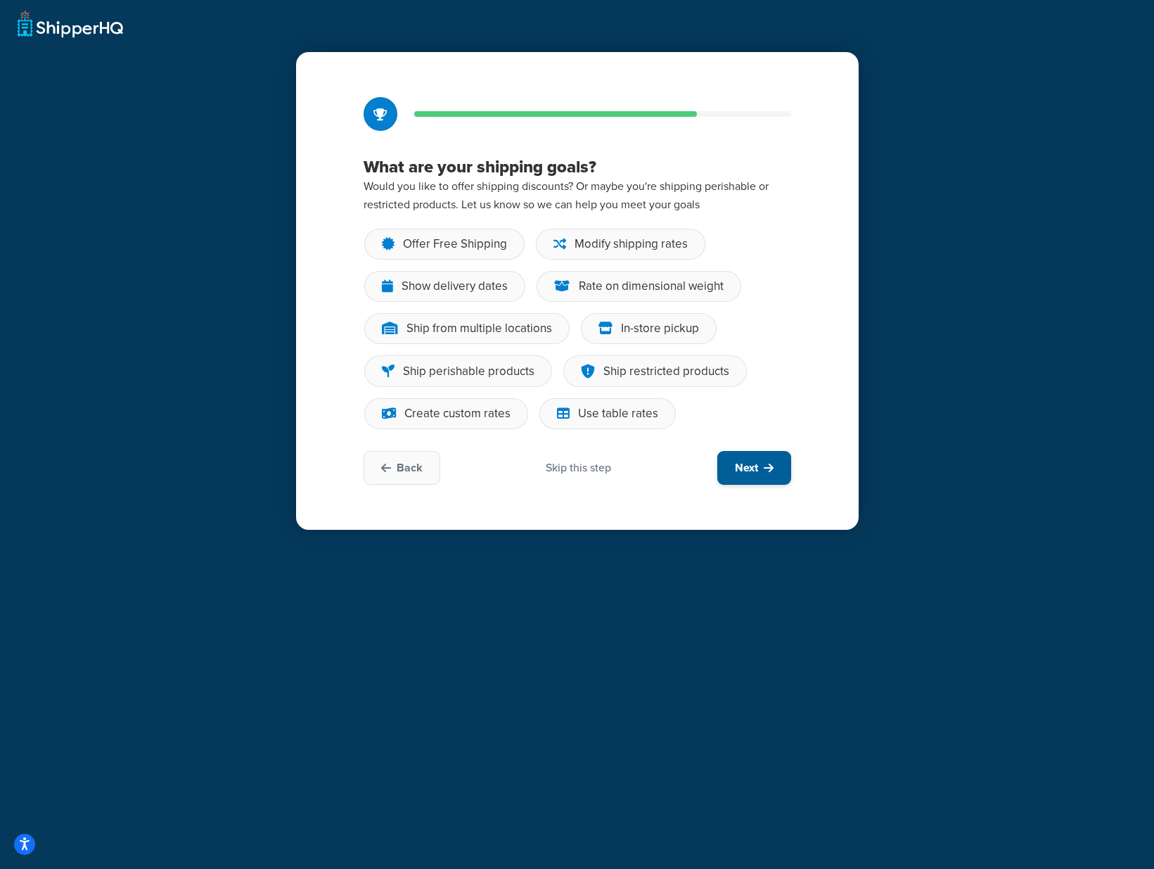
click at [777, 464] on button "Next" at bounding box center [754, 468] width 74 height 34
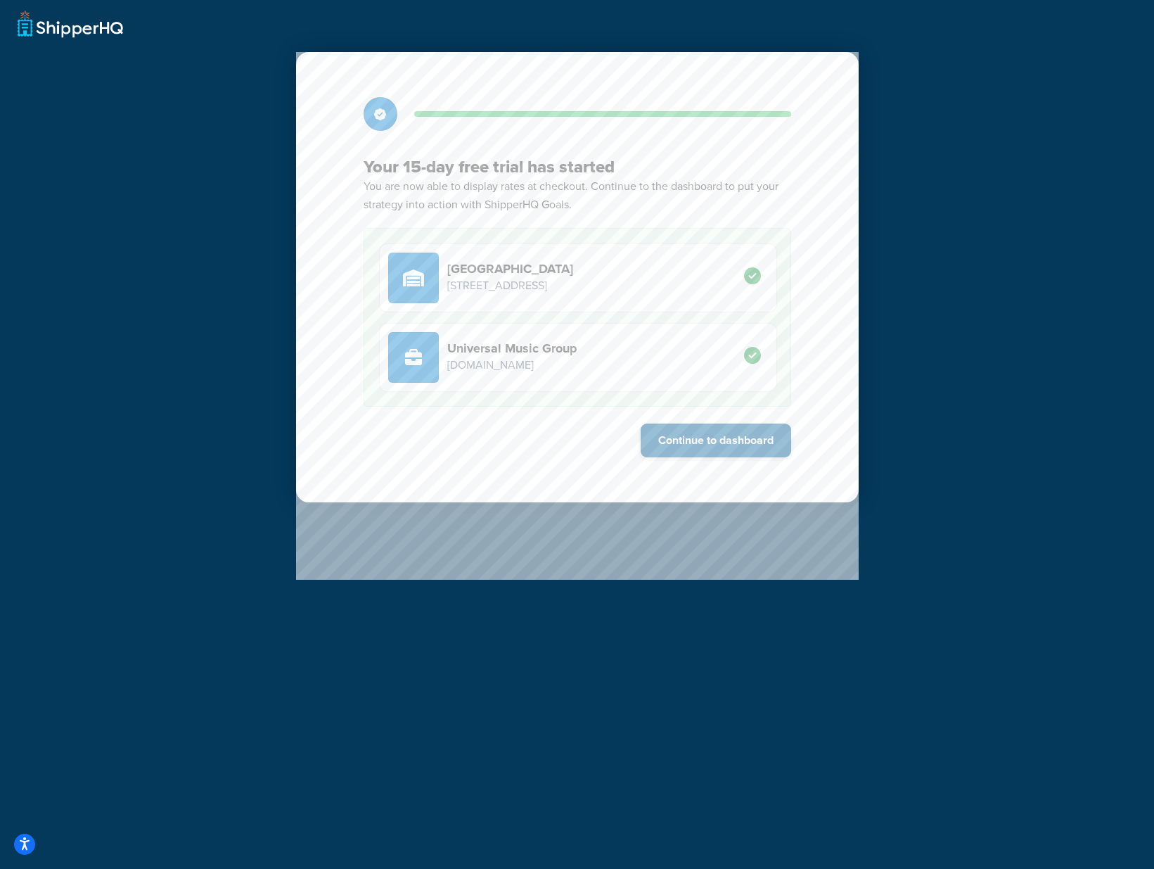
click at [753, 444] on button "Continue to dashboard" at bounding box center [716, 440] width 151 height 34
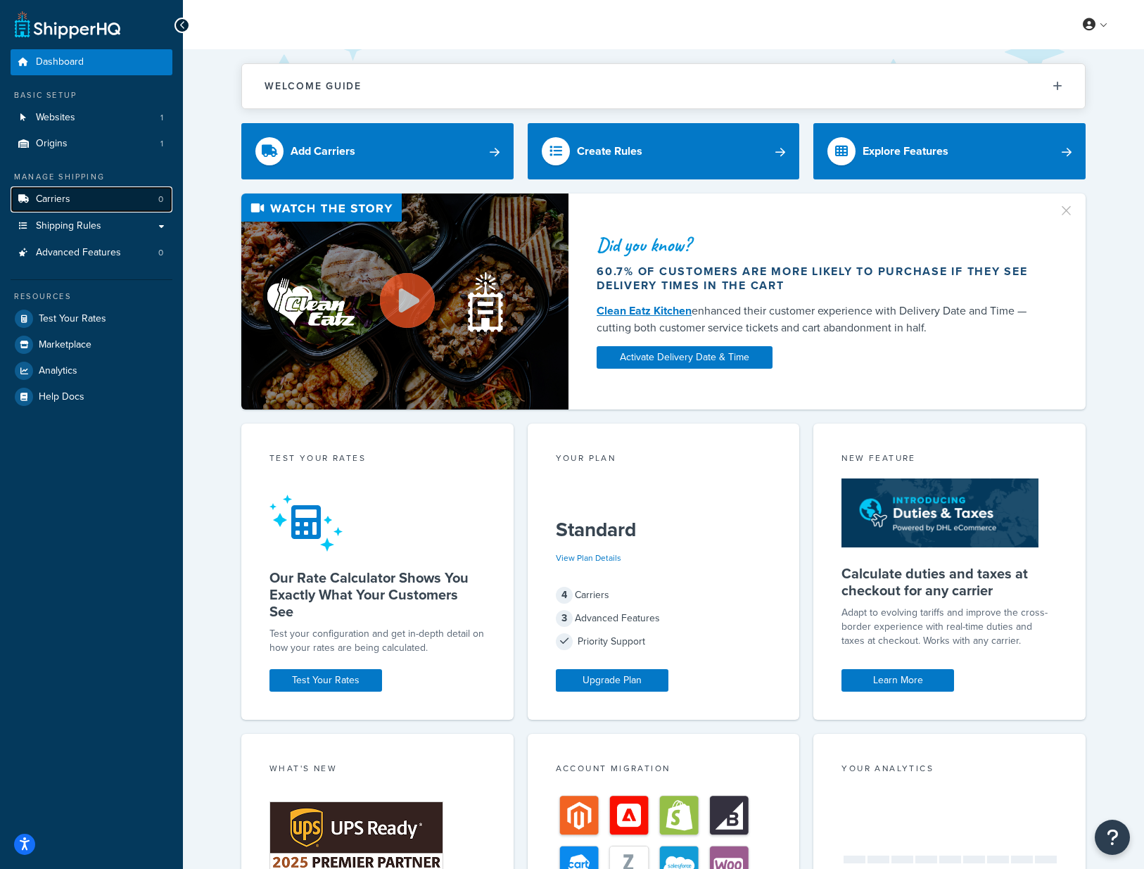
click at [82, 198] on link "Carriers 0" at bounding box center [92, 199] width 162 height 26
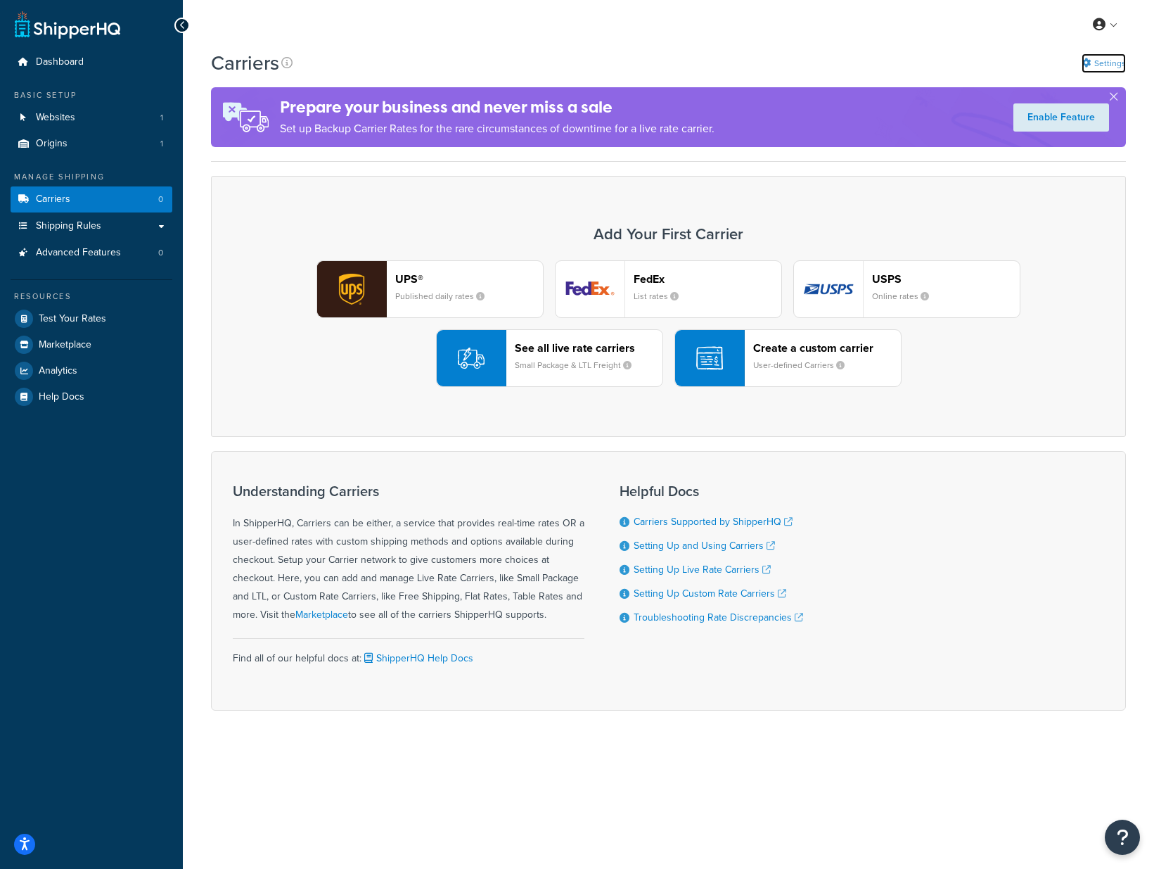
click at [1115, 68] on link "Settings" at bounding box center [1104, 63] width 44 height 20
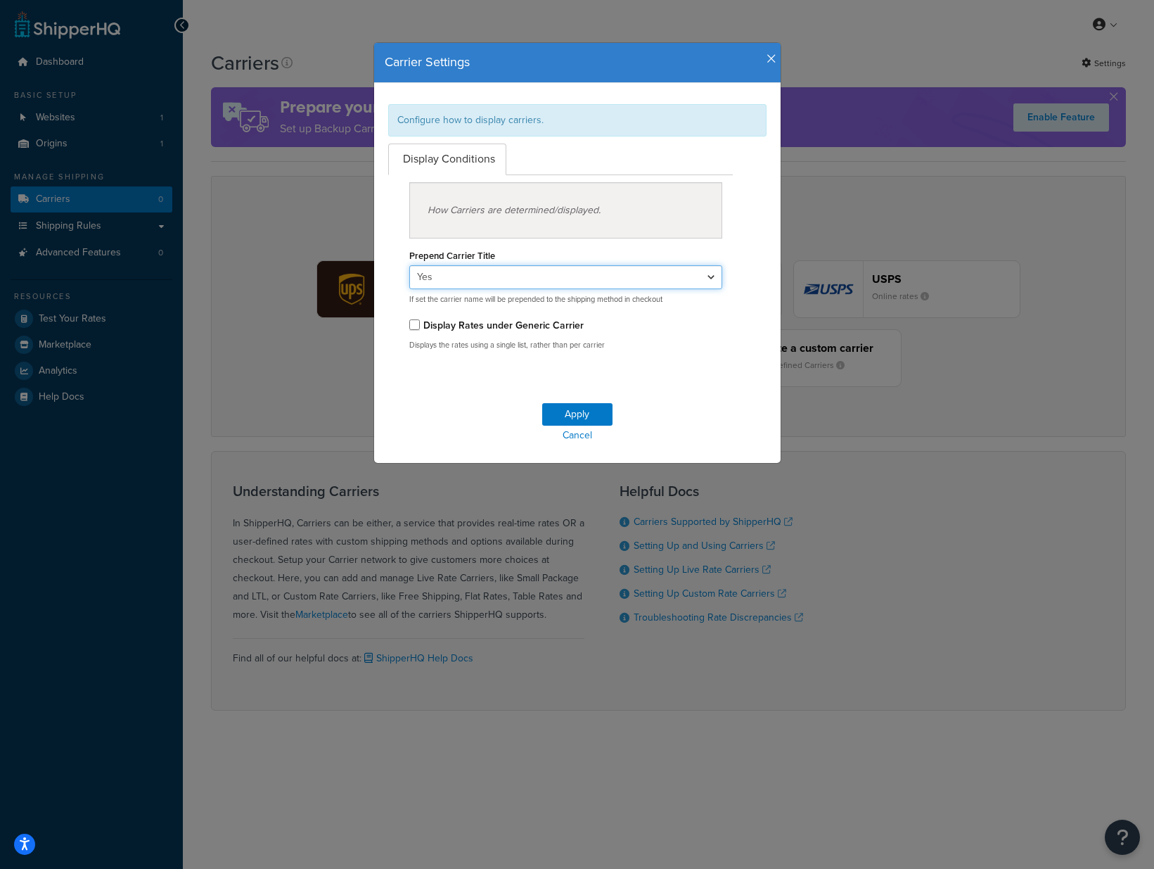
click at [700, 276] on select "Yes No" at bounding box center [566, 277] width 314 height 24
select select "false"
click at [409, 265] on select "Yes No" at bounding box center [566, 277] width 314 height 24
click at [570, 411] on button "Apply" at bounding box center [577, 414] width 70 height 23
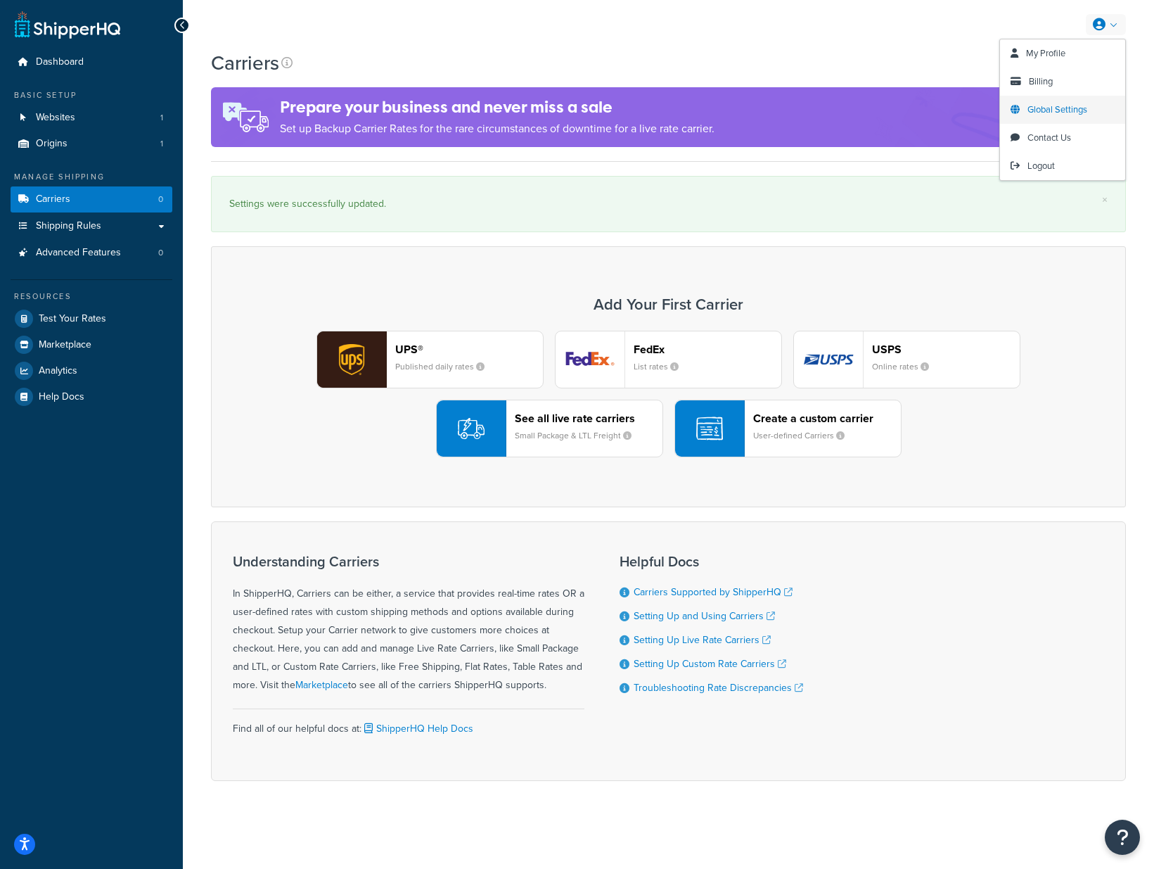
click at [1082, 107] on span "Global Settings" at bounding box center [1058, 109] width 60 height 13
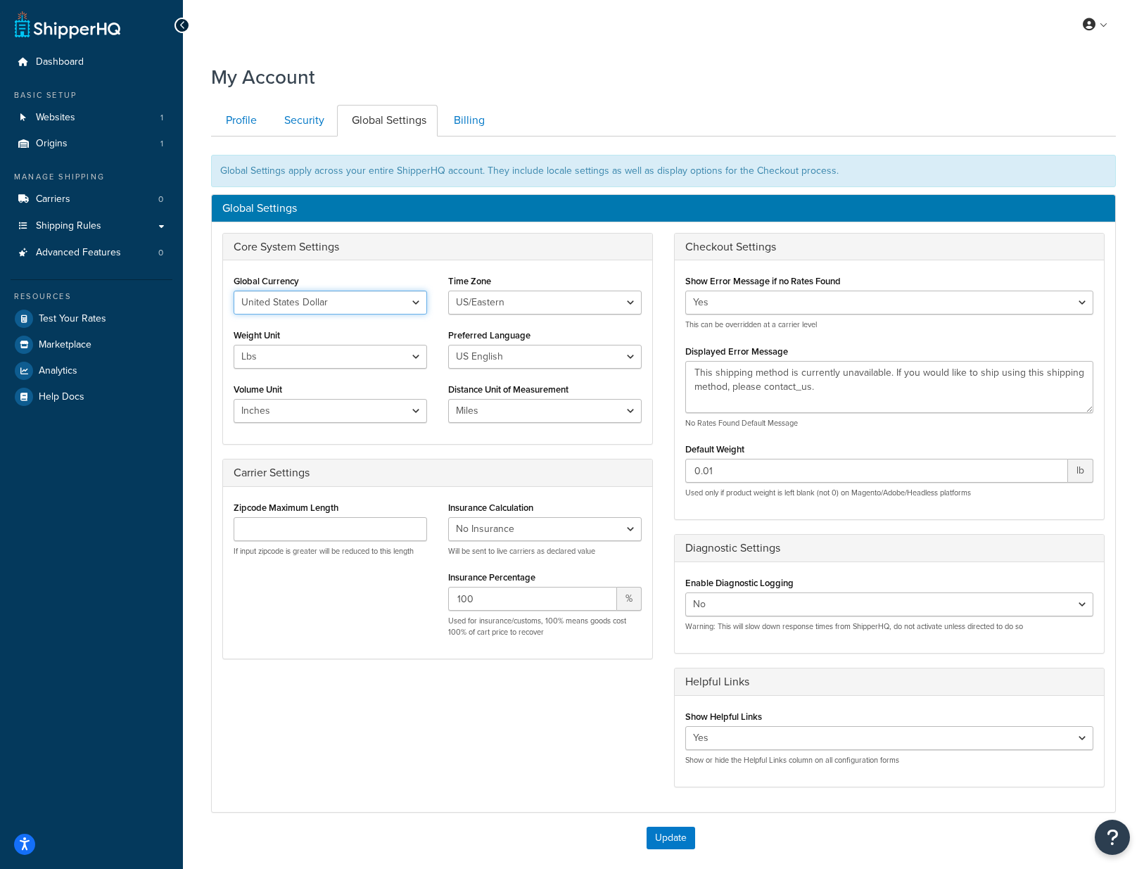
click at [405, 300] on select "United States Dollar Euro British Pound Australian Dollar Canadian Dollar Japan…" at bounding box center [329, 302] width 193 height 24
select select "GBP"
click at [233, 290] on select "United States Dollar Euro British Pound Australian Dollar Canadian Dollar Japan…" at bounding box center [329, 302] width 193 height 24
click at [518, 305] on select "US/Hawaii US/Alaska US/Pacific US/Central US/Mountain US/Eastern US/Arizona Afr…" at bounding box center [544, 302] width 193 height 24
select select "Europe/[GEOGRAPHIC_DATA]"
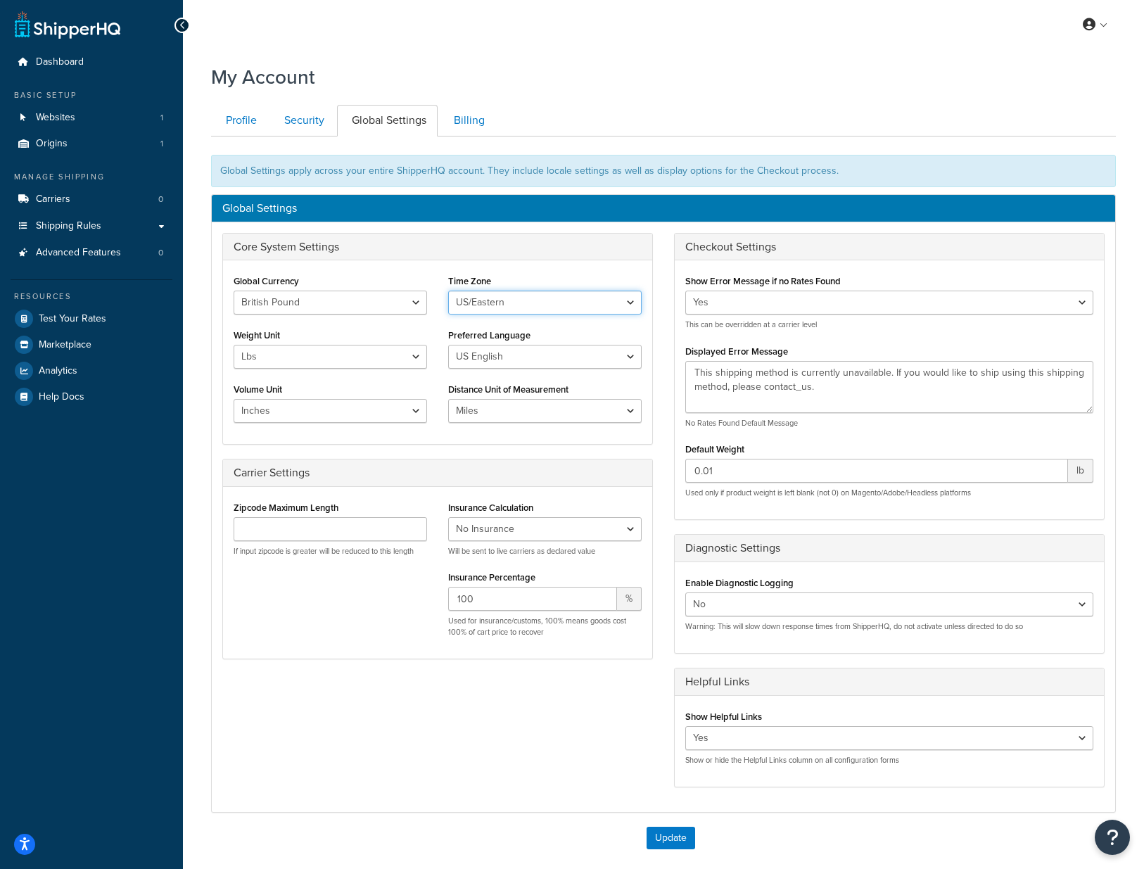
click at [448, 290] on select "US/Hawaii US/Alaska US/Pacific US/Central US/Mountain US/Eastern US/Arizona Afr…" at bounding box center [544, 302] width 193 height 24
click at [414, 359] on select "Lbs Kgs" at bounding box center [329, 357] width 193 height 24
select select "kg"
click at [233, 345] on select "Lbs Kgs" at bounding box center [329, 357] width 193 height 24
click at [488, 352] on select "US English British English" at bounding box center [544, 357] width 193 height 24
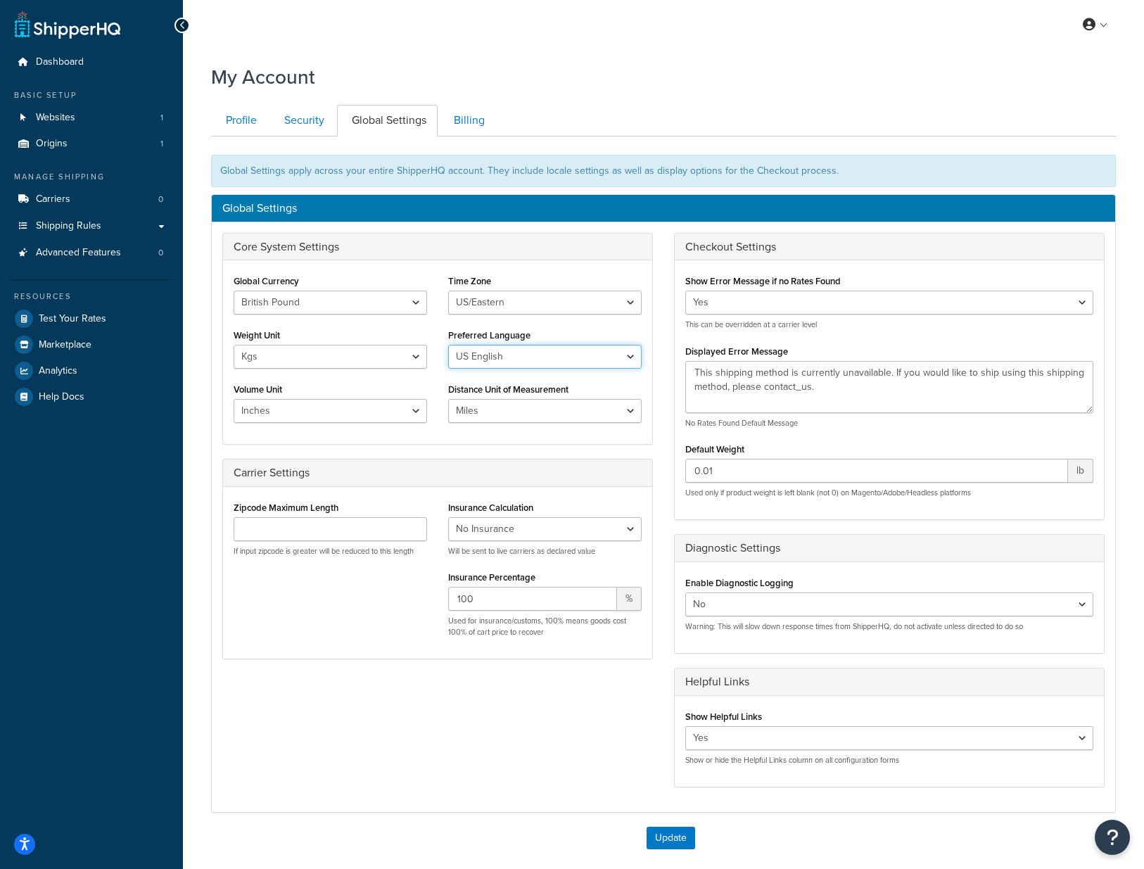
select select "en-[GEOGRAPHIC_DATA]"
click at [448, 345] on select "US English British English" at bounding box center [544, 357] width 193 height 24
click at [416, 409] on select "Inches Centimetres Feet Yards Metres" at bounding box center [329, 411] width 193 height 24
select select "cm"
click at [233, 399] on select "Inches Centimetres Feet Yards Metres" at bounding box center [329, 411] width 193 height 24
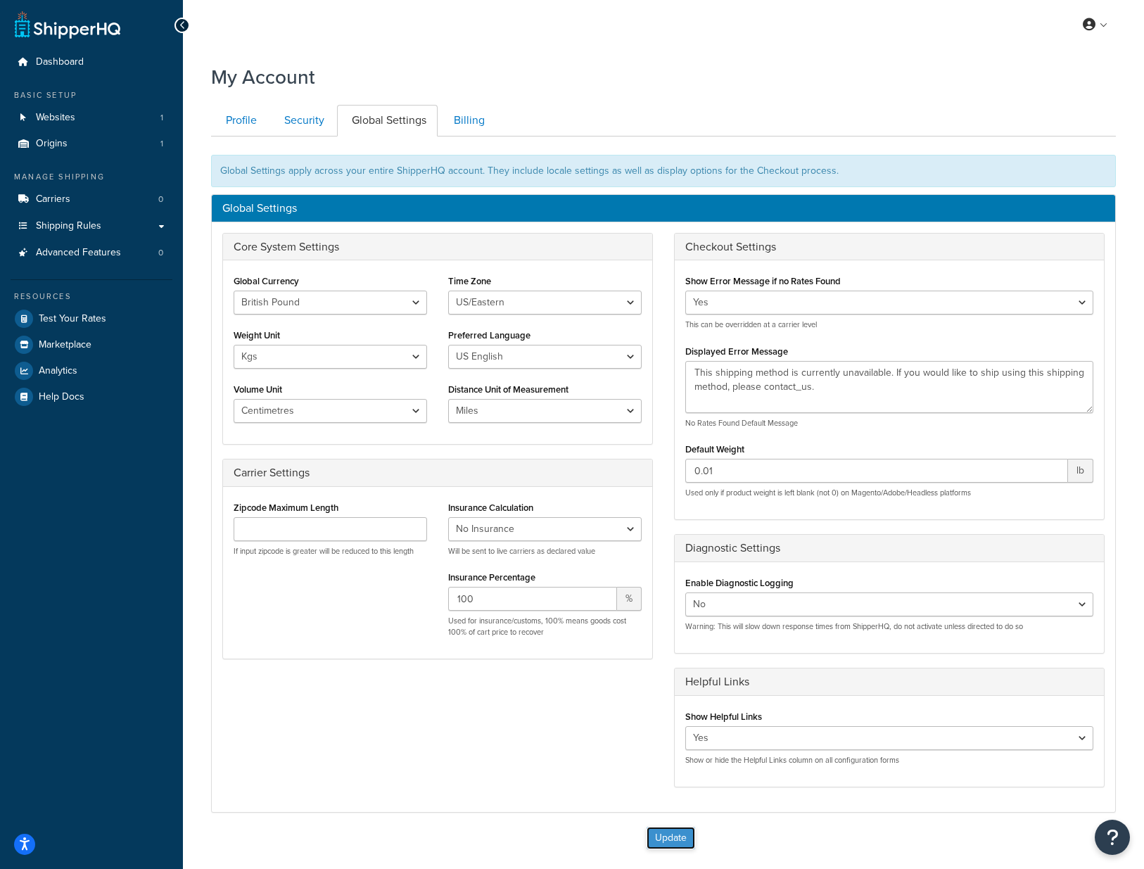
click at [677, 838] on button "Update" at bounding box center [670, 837] width 49 height 23
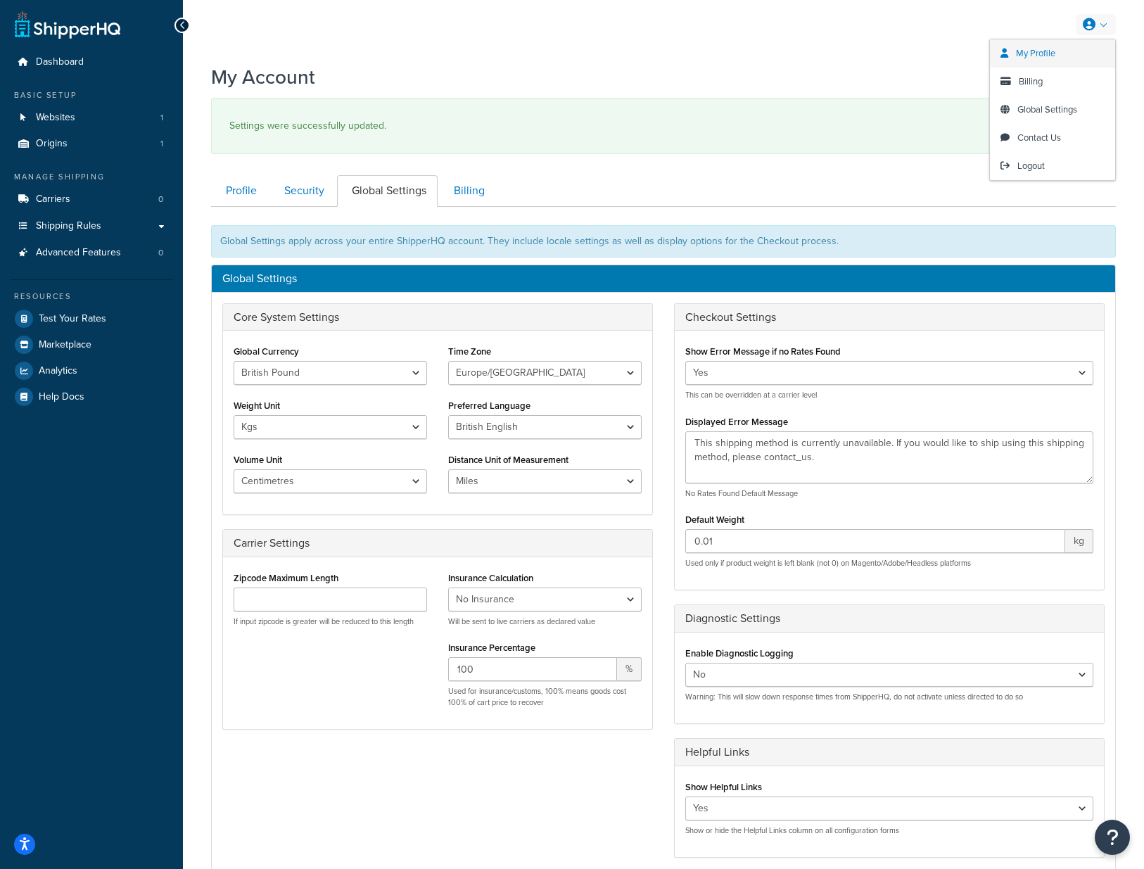
click at [1044, 57] on span "My Profile" at bounding box center [1035, 52] width 39 height 13
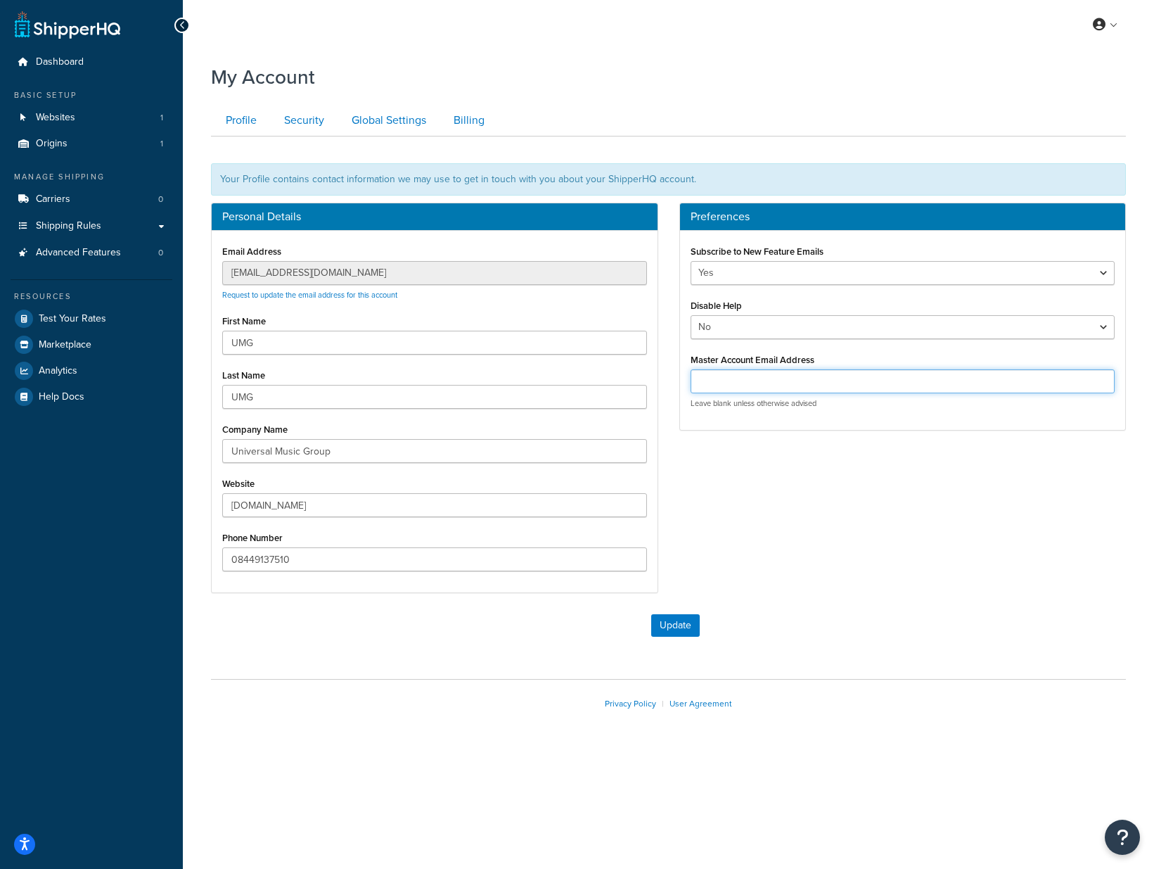
click at [743, 388] on input "Master Account Email Address" at bounding box center [903, 381] width 425 height 24
paste input "[EMAIL_ADDRESS][DOMAIN_NAME]"
type input "[EMAIL_ADDRESS][DOMAIN_NAME]"
drag, startPoint x: 683, startPoint y: 626, endPoint x: 636, endPoint y: 58, distance: 570.2
click at [683, 625] on button "Update" at bounding box center [675, 625] width 49 height 23
